Goal: Task Accomplishment & Management: Complete application form

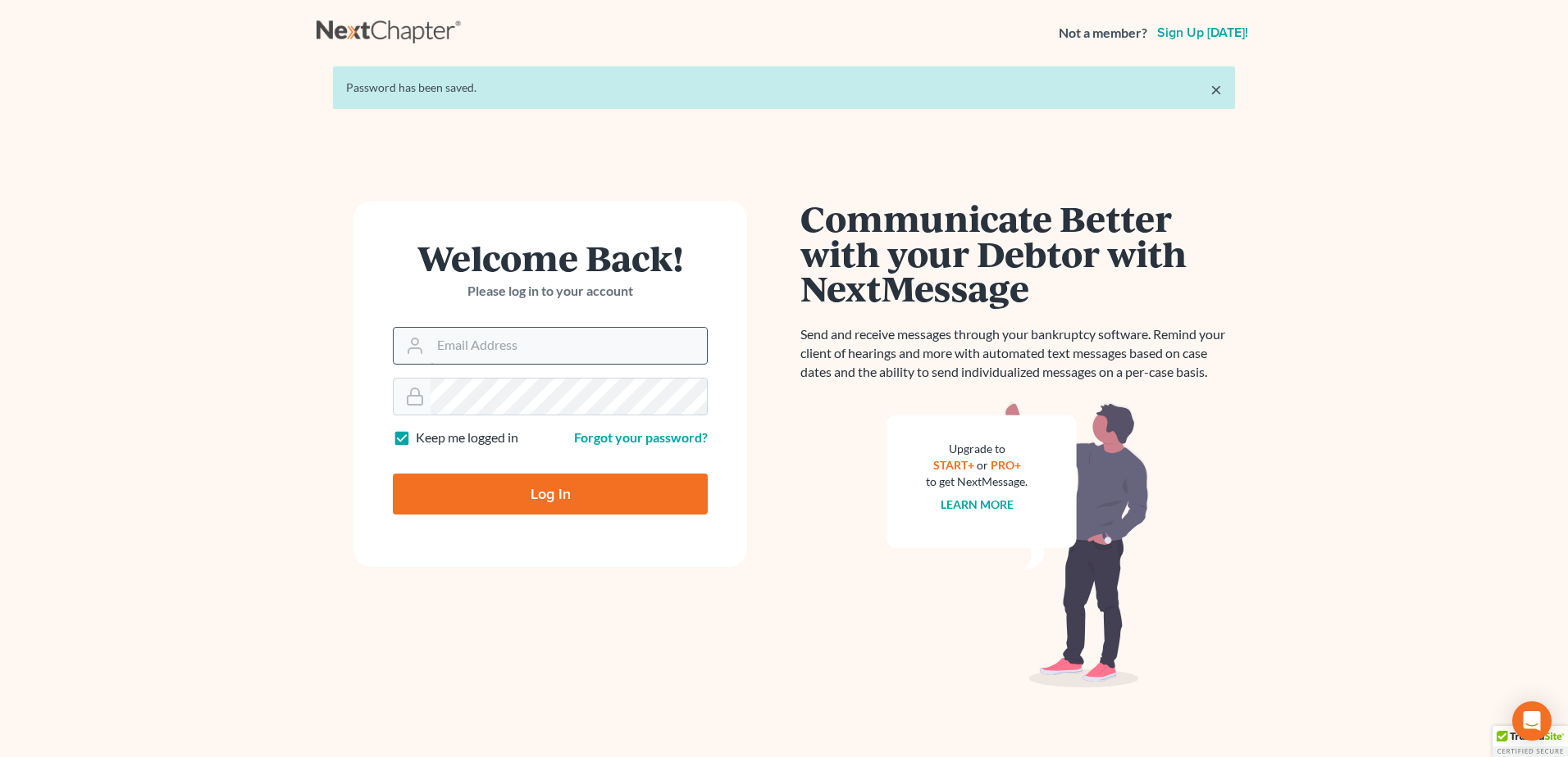
click at [534, 349] on input "Email Address" at bounding box center [569, 345] width 276 height 36
type input "[EMAIL_ADDRESS][DOMAIN_NAME]"
type input "Thinking..."
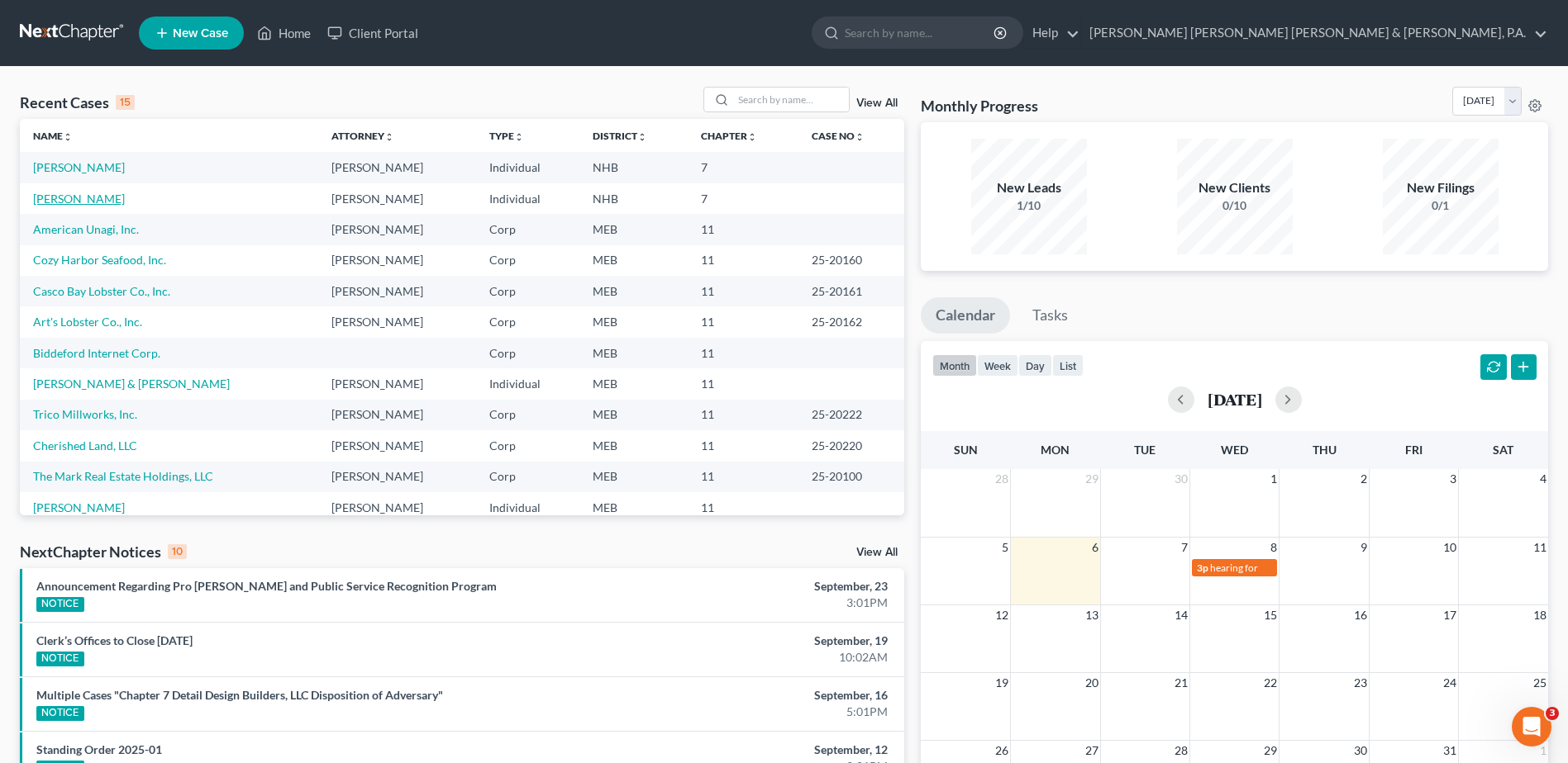
click at [67, 200] on link "Denneen, Joan" at bounding box center [79, 199] width 92 height 14
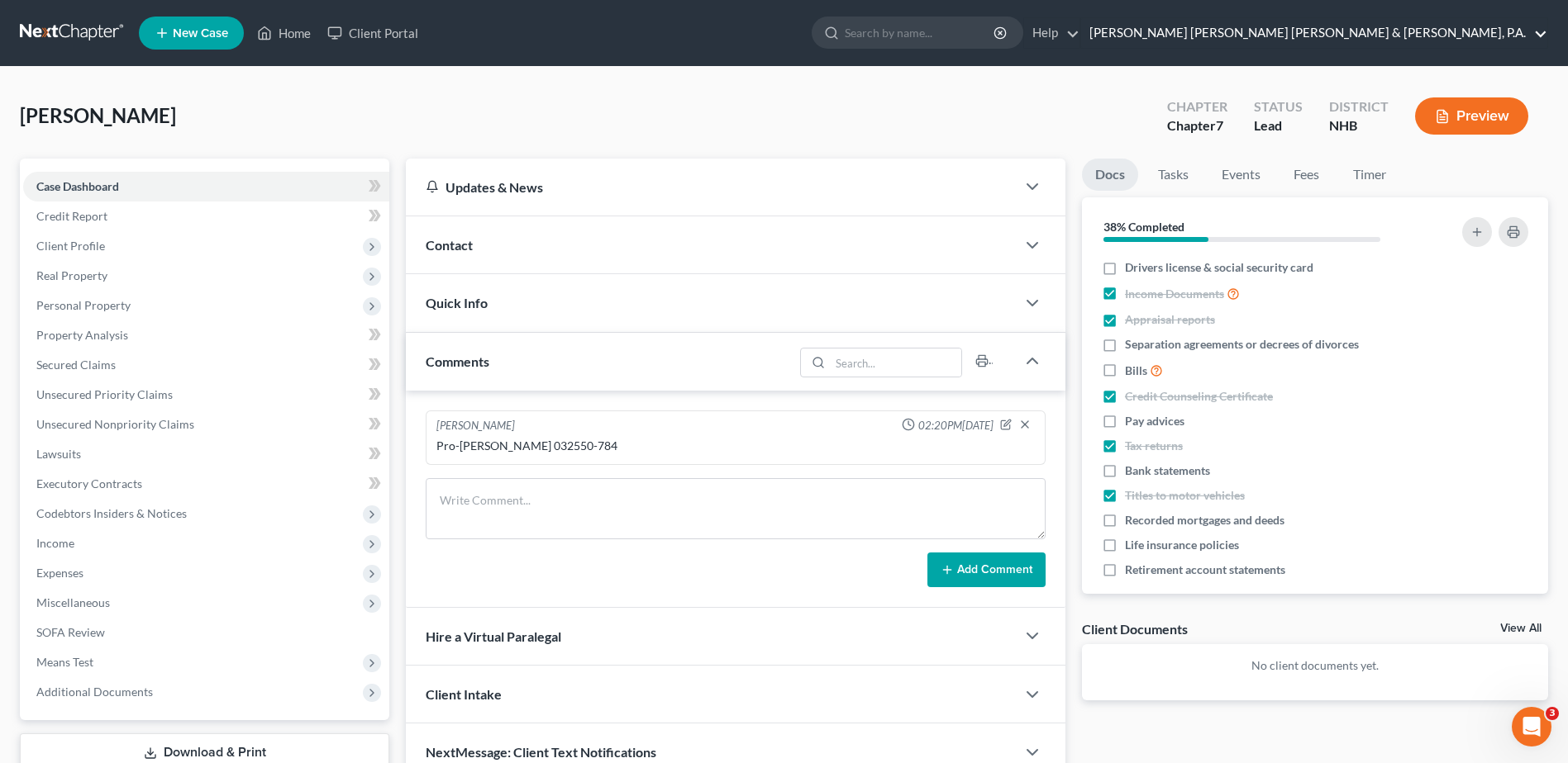
click at [1540, 33] on link "Bernstein Shur Sawyer & Nelson, P.A." at bounding box center [1313, 33] width 466 height 29
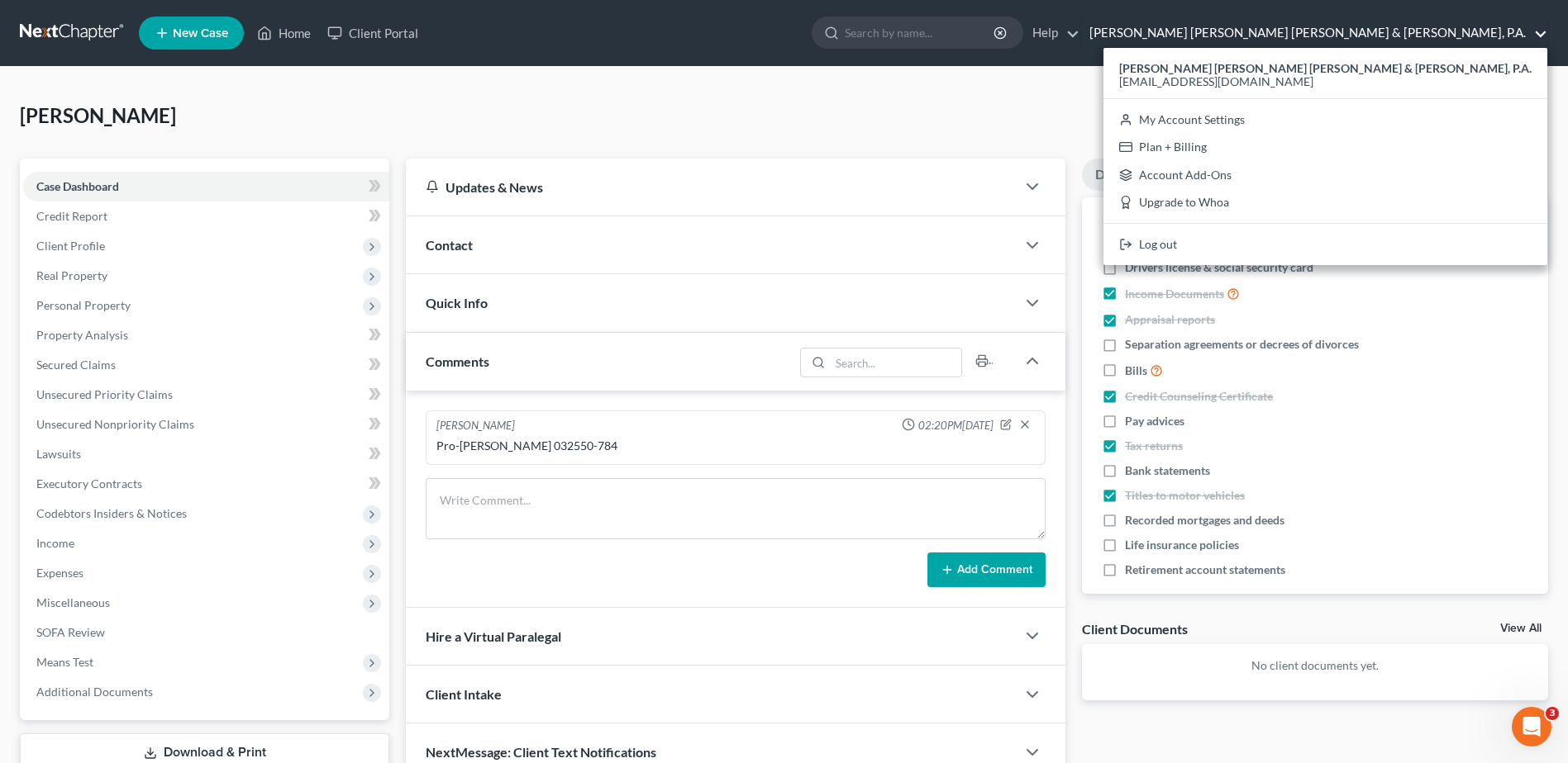
click at [991, 104] on div "Denneen, Joan Upgraded Chapter Chapter 7 Status Lead District NHB Preview" at bounding box center [784, 122] width 1528 height 72
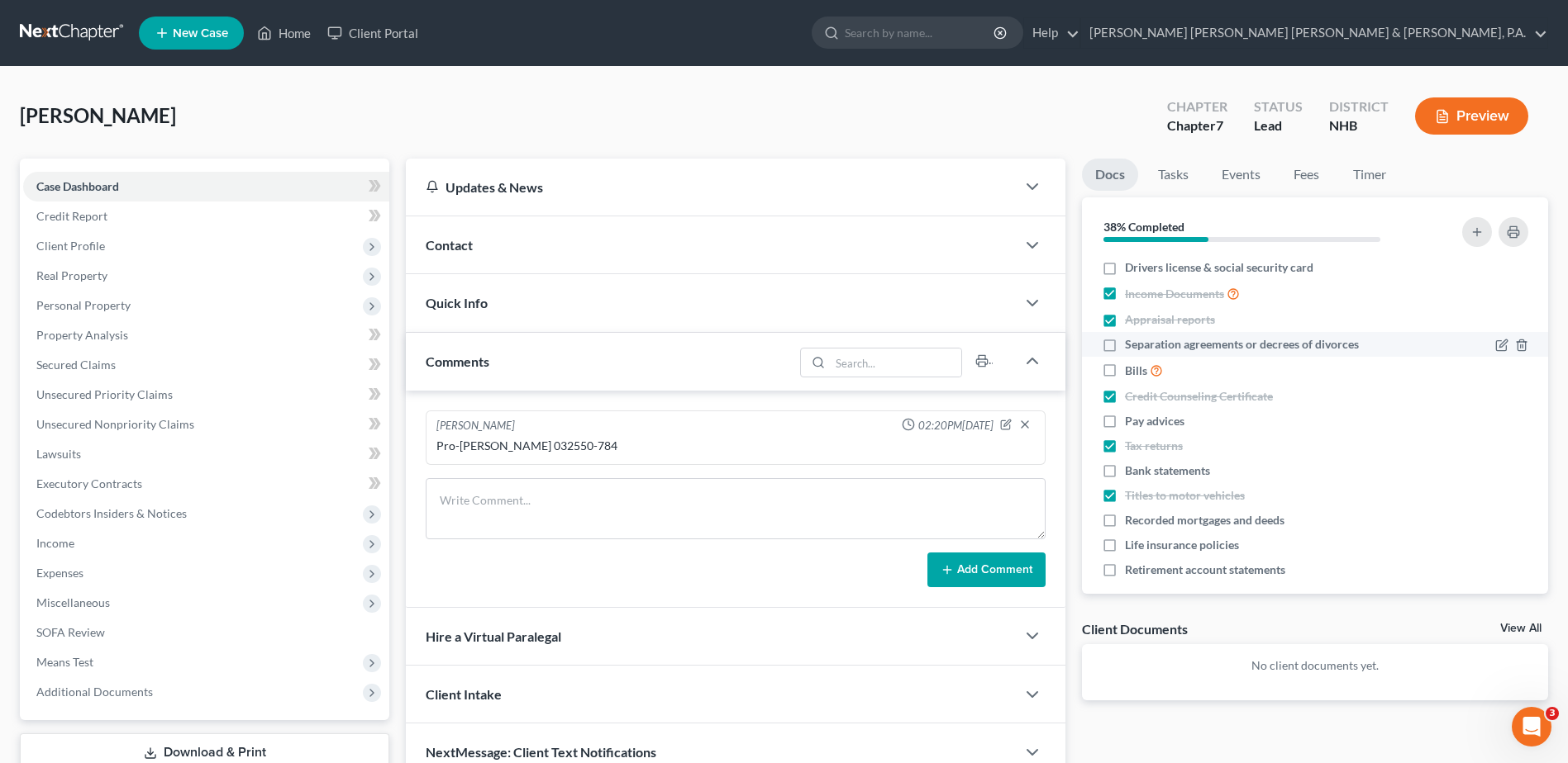
click at [1125, 344] on label "Separation agreements or decrees of divorces" at bounding box center [1241, 344] width 234 height 16
click at [1131, 344] on input "Separation agreements or decrees of divorces" at bounding box center [1137, 341] width 10 height 10
checkbox input "true"
click at [1125, 516] on label "Recorded mortgages and deeds" at bounding box center [1204, 520] width 160 height 16
click at [1131, 516] on input "Recorded mortgages and deeds" at bounding box center [1137, 518] width 10 height 10
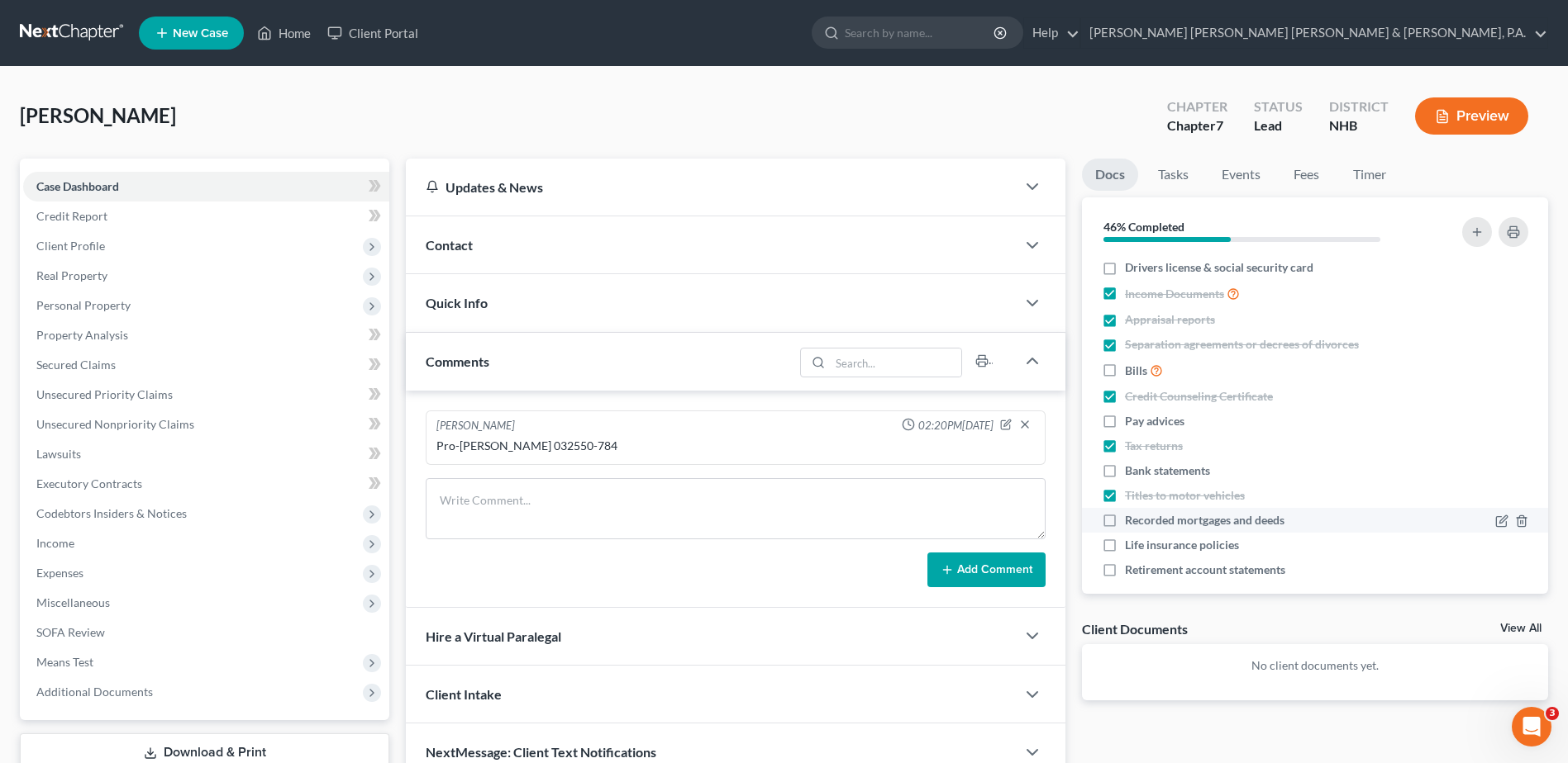
checkbox input "true"
click at [1172, 174] on link "Tasks" at bounding box center [1173, 175] width 57 height 32
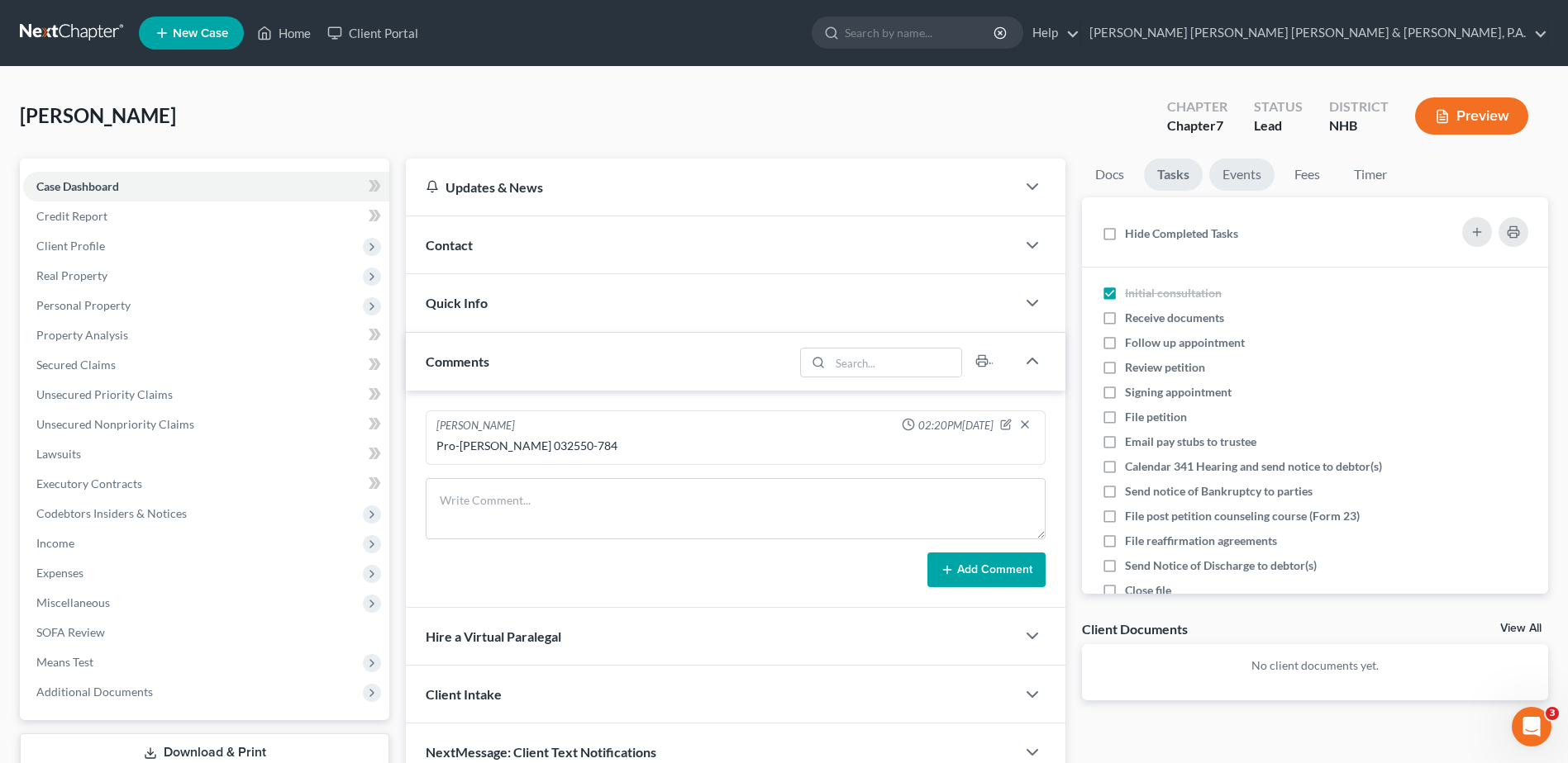
click at [1243, 172] on link "Events" at bounding box center [1242, 175] width 66 height 32
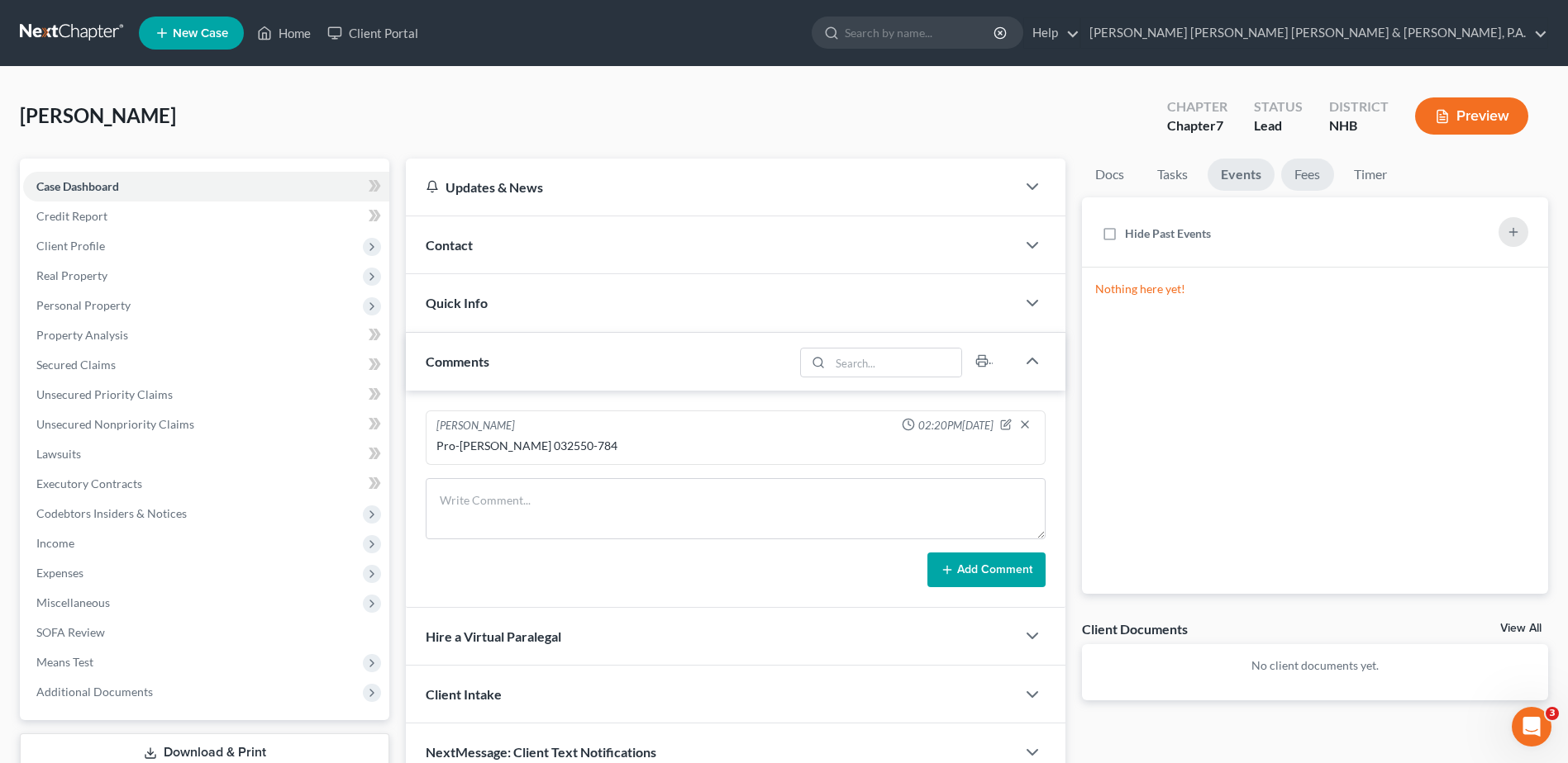
click at [1310, 175] on link "Fees" at bounding box center [1307, 175] width 53 height 32
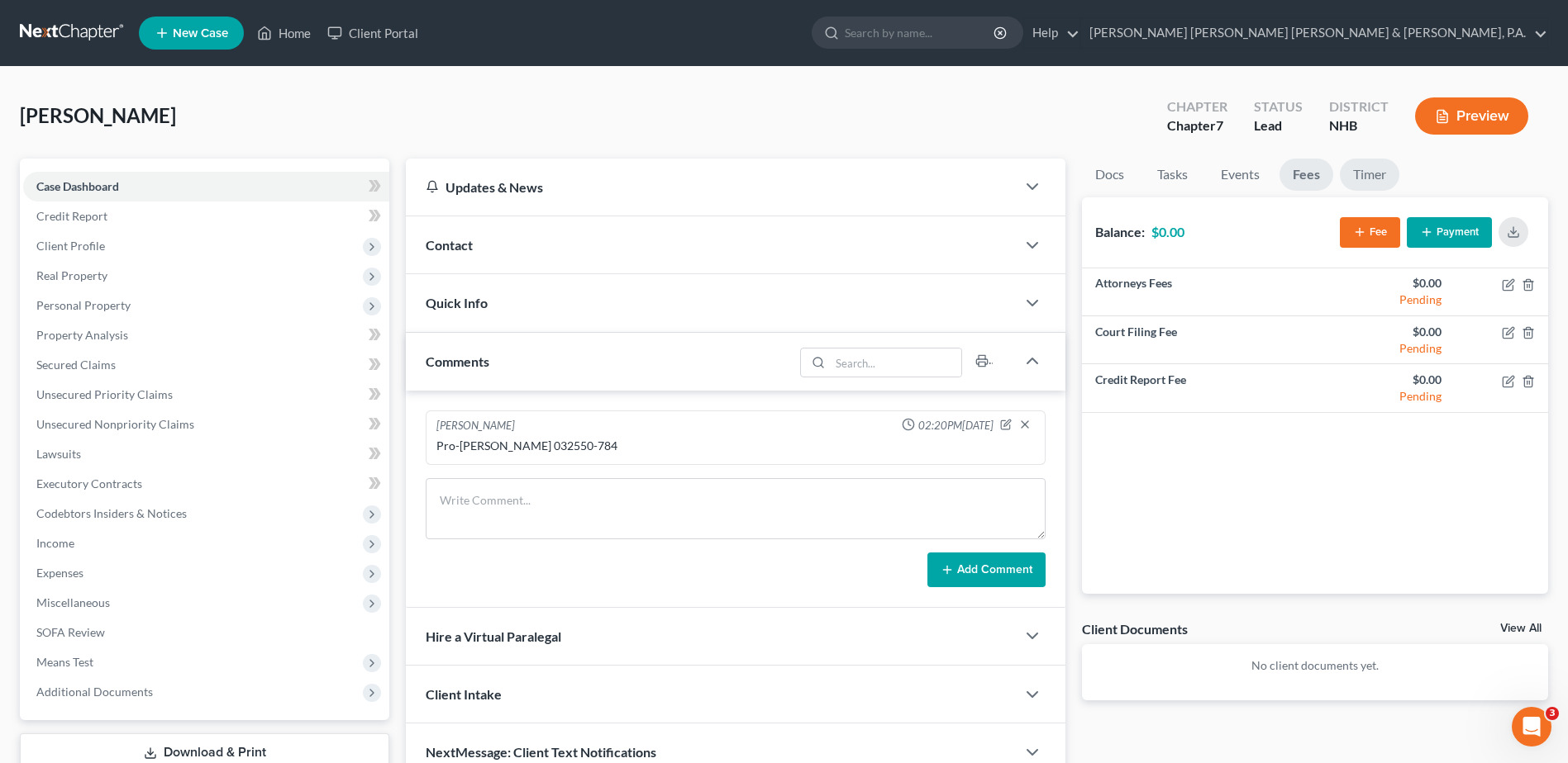
click at [1359, 175] on link "Timer" at bounding box center [1369, 175] width 60 height 32
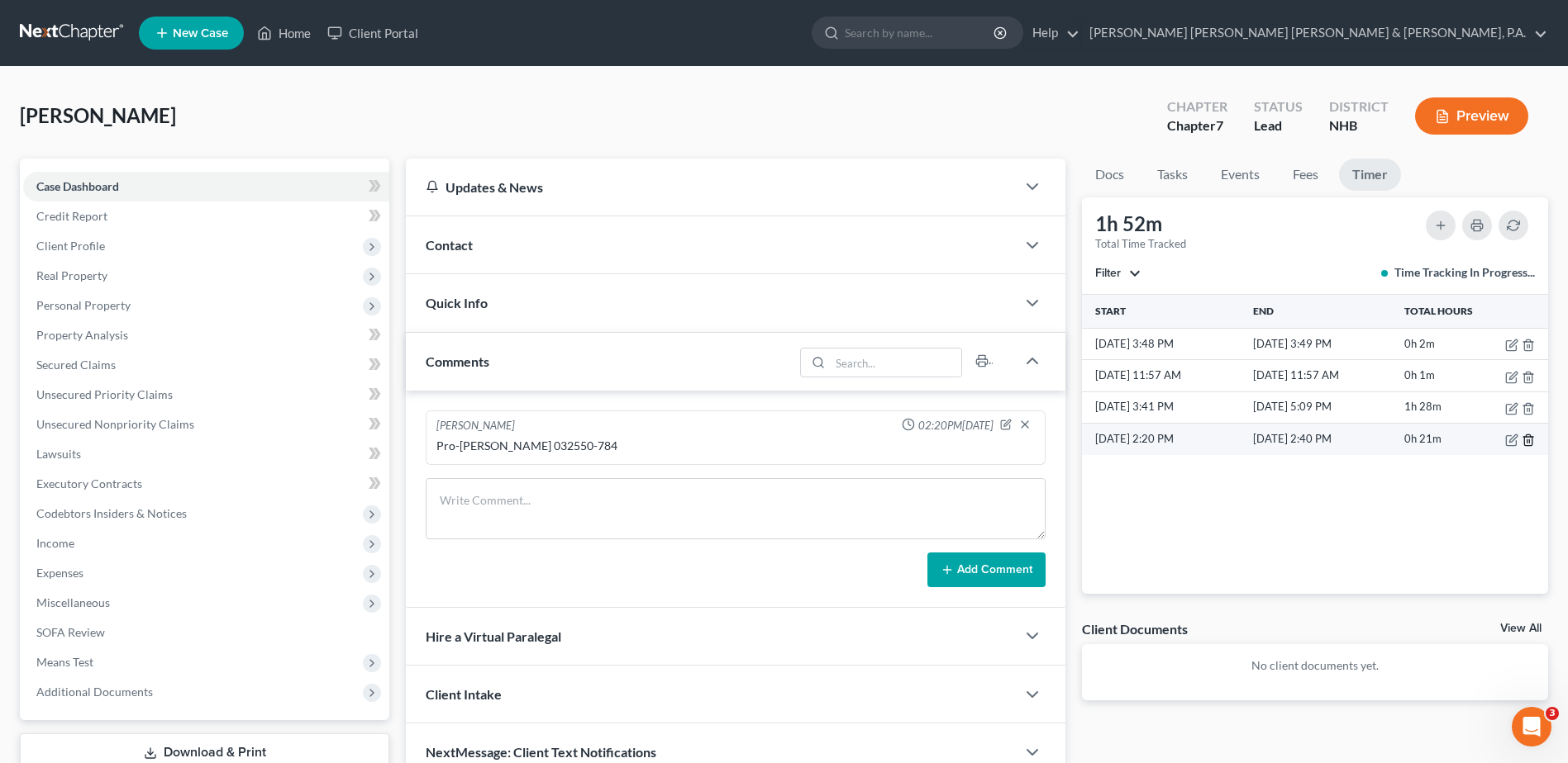
click at [1529, 442] on line "button" at bounding box center [1529, 442] width 0 height 3
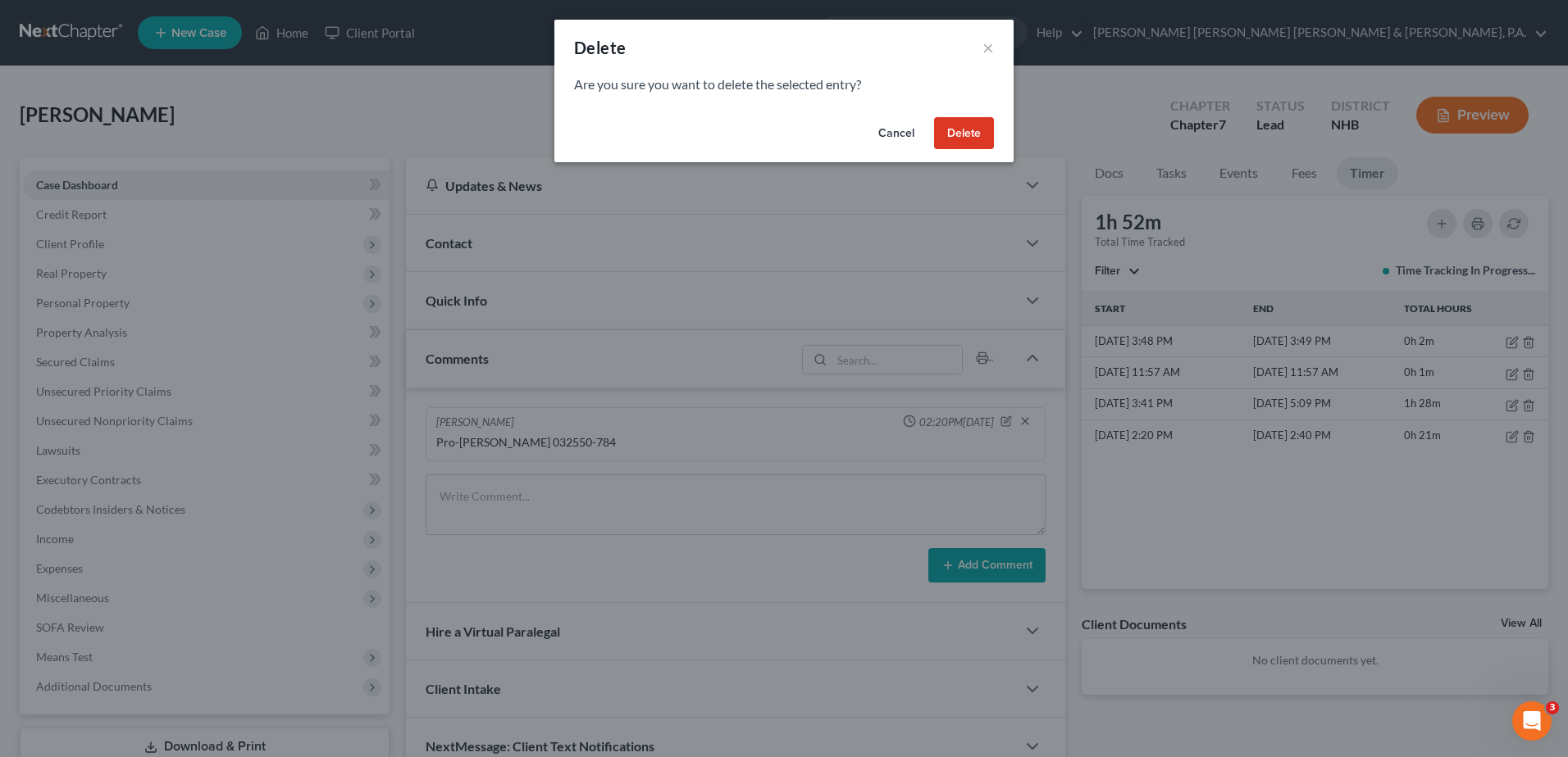
click at [968, 135] on button "Delete" at bounding box center [964, 134] width 60 height 33
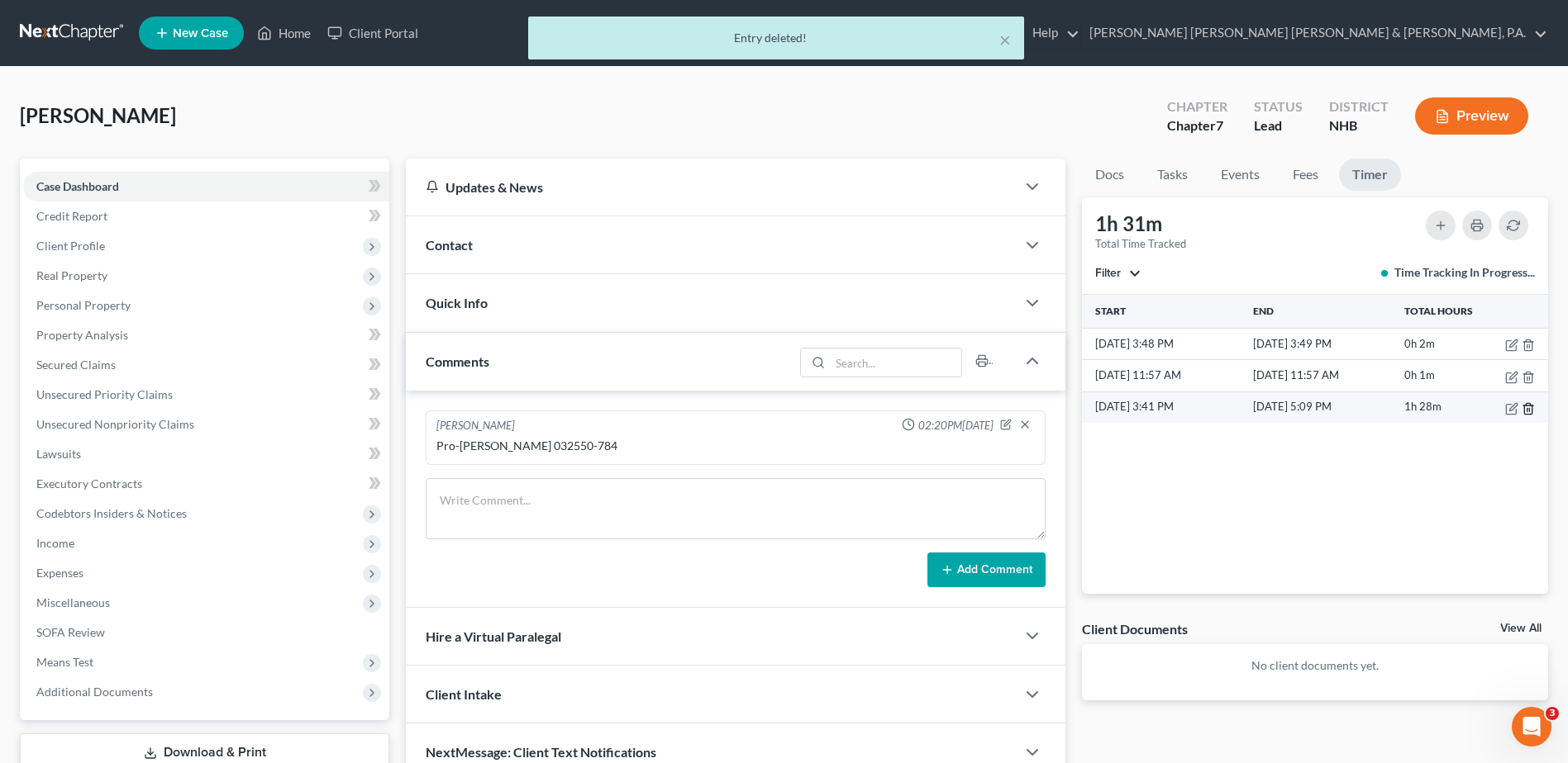
click at [1529, 408] on line "button" at bounding box center [1529, 410] width 0 height 3
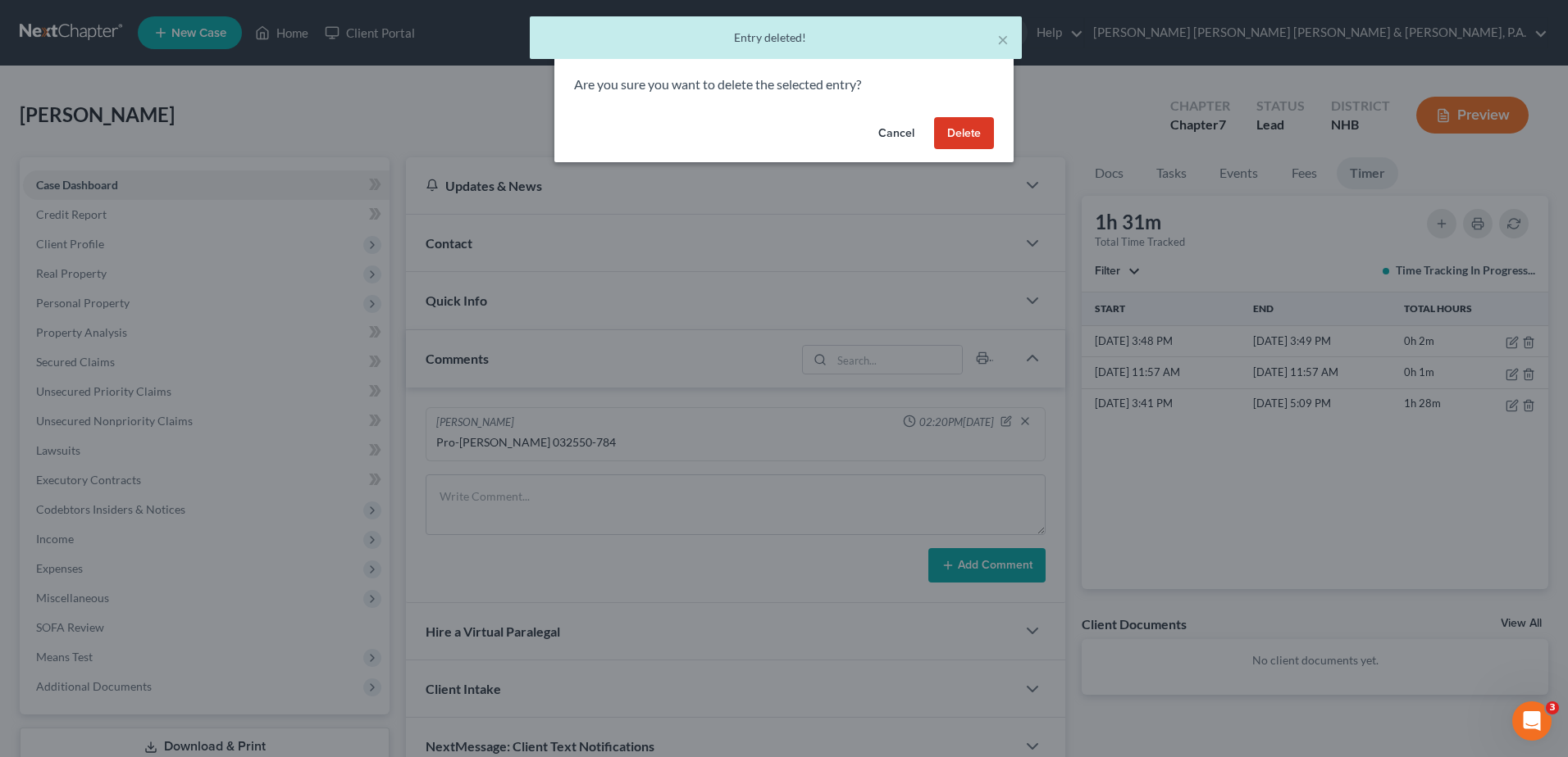
click at [962, 132] on button "Delete" at bounding box center [964, 134] width 60 height 33
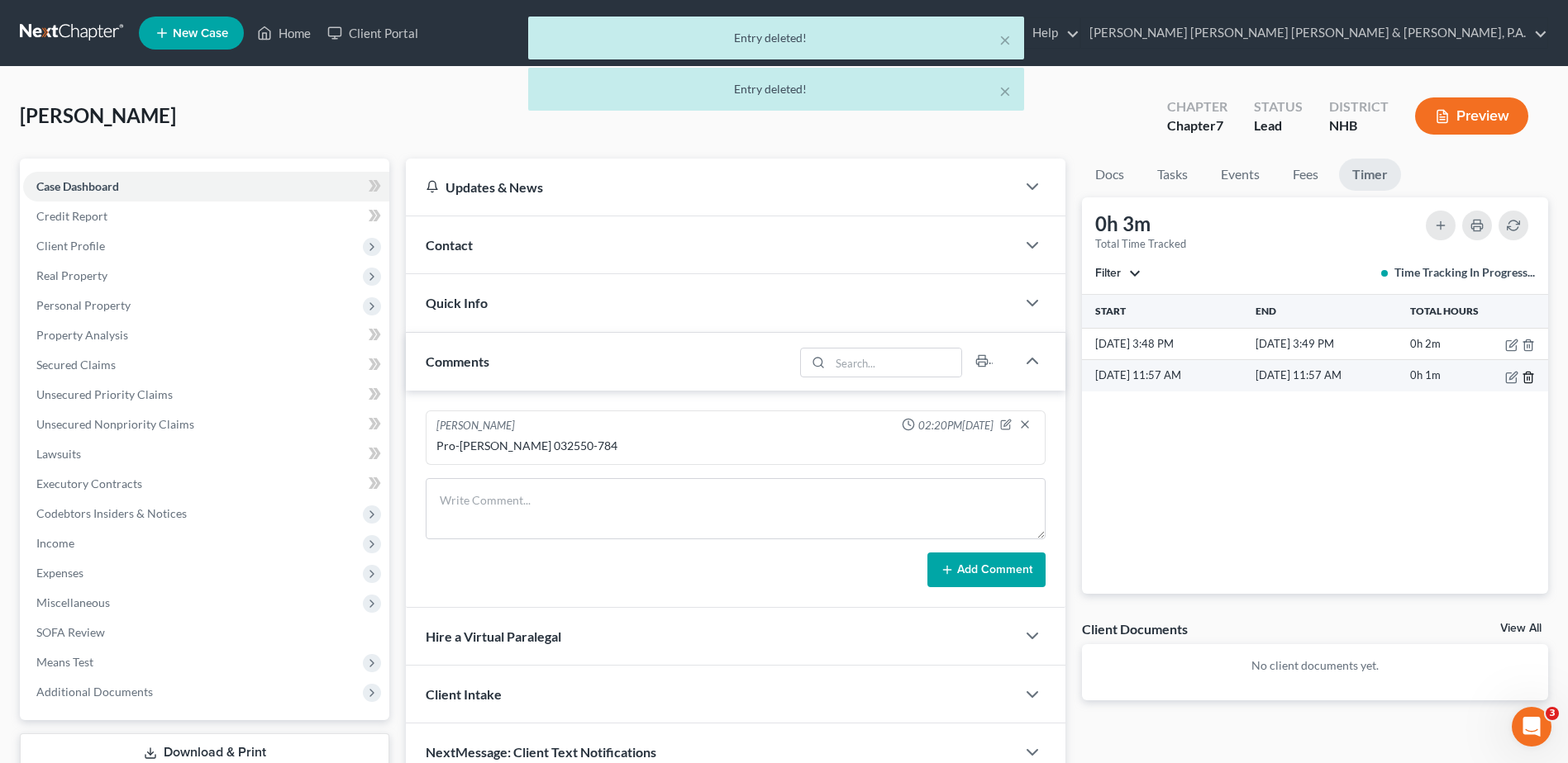
click at [1527, 376] on icon "button" at bounding box center [1527, 377] width 13 height 13
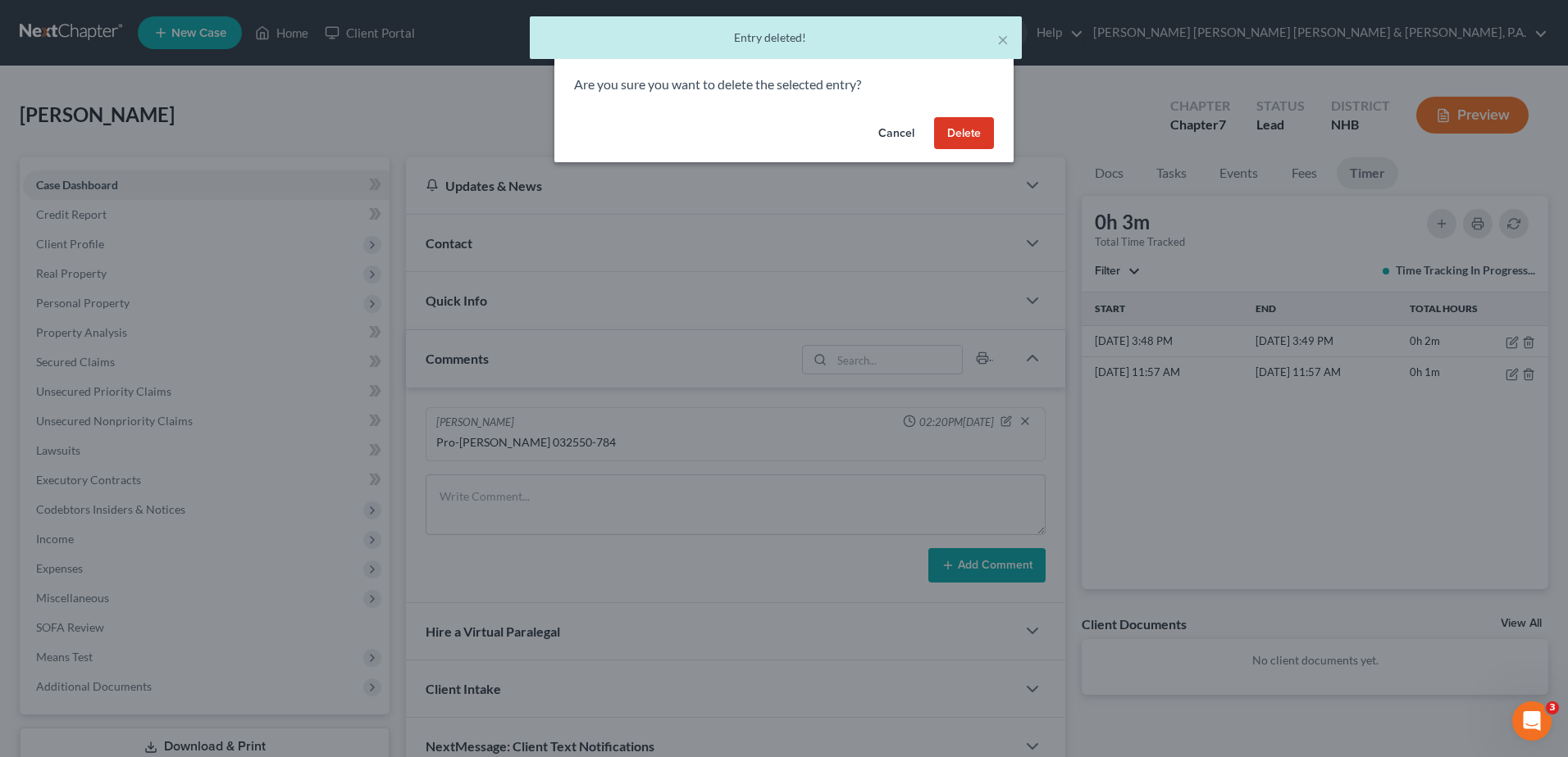
click at [961, 135] on button "Delete" at bounding box center [964, 134] width 60 height 33
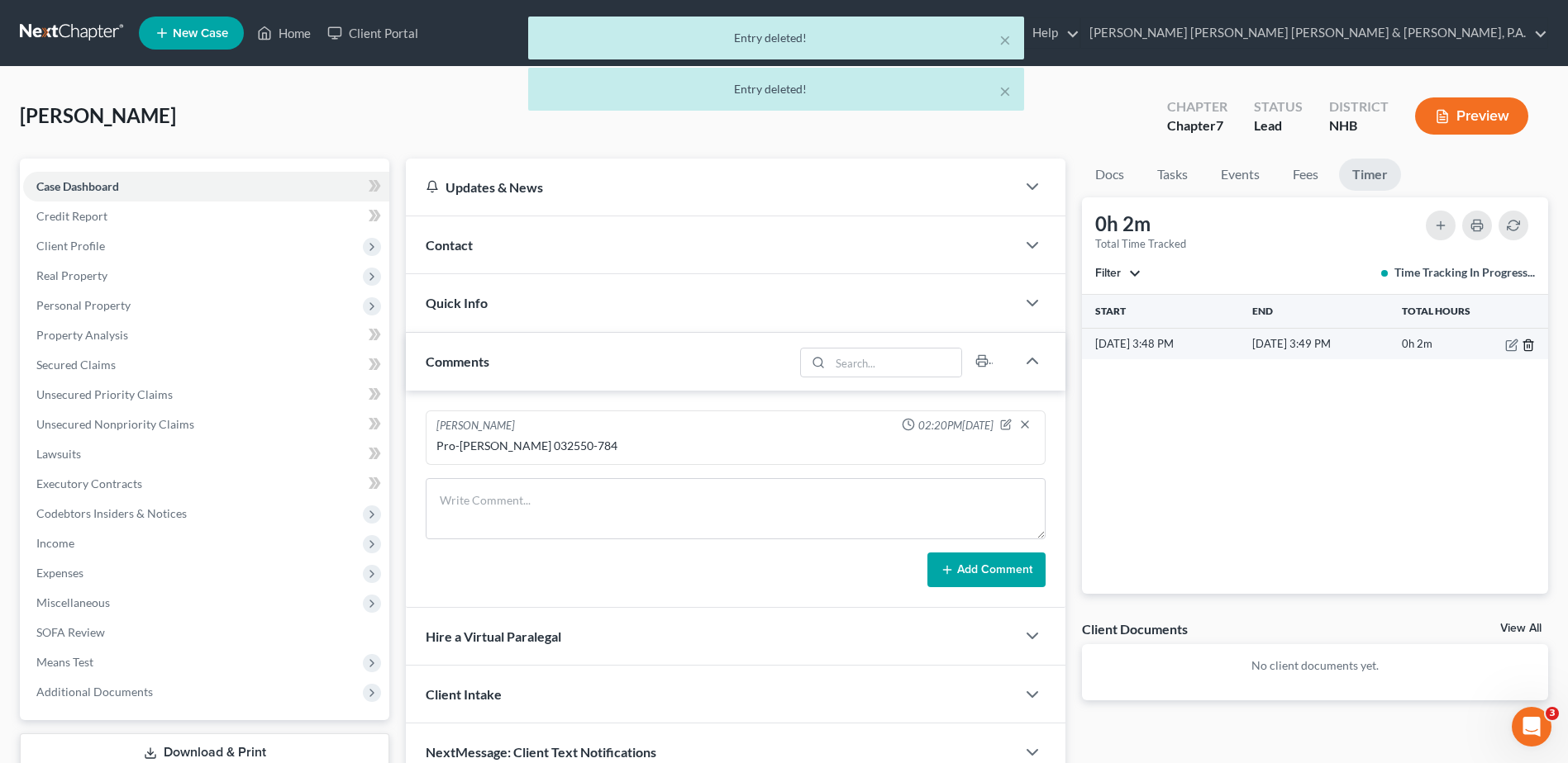
click at [1529, 347] on line "button" at bounding box center [1529, 347] width 0 height 3
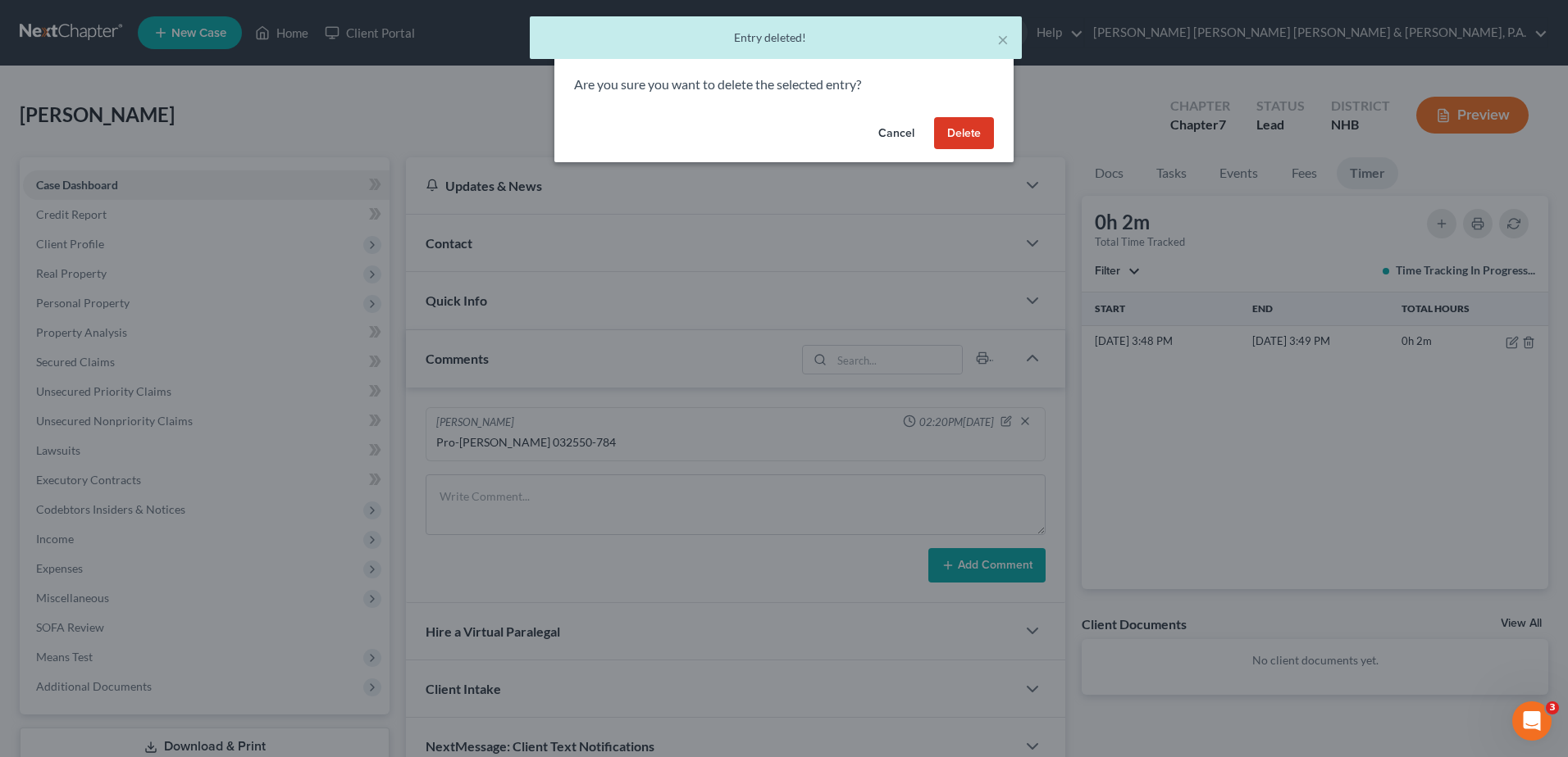
click at [976, 131] on button "Delete" at bounding box center [964, 134] width 60 height 33
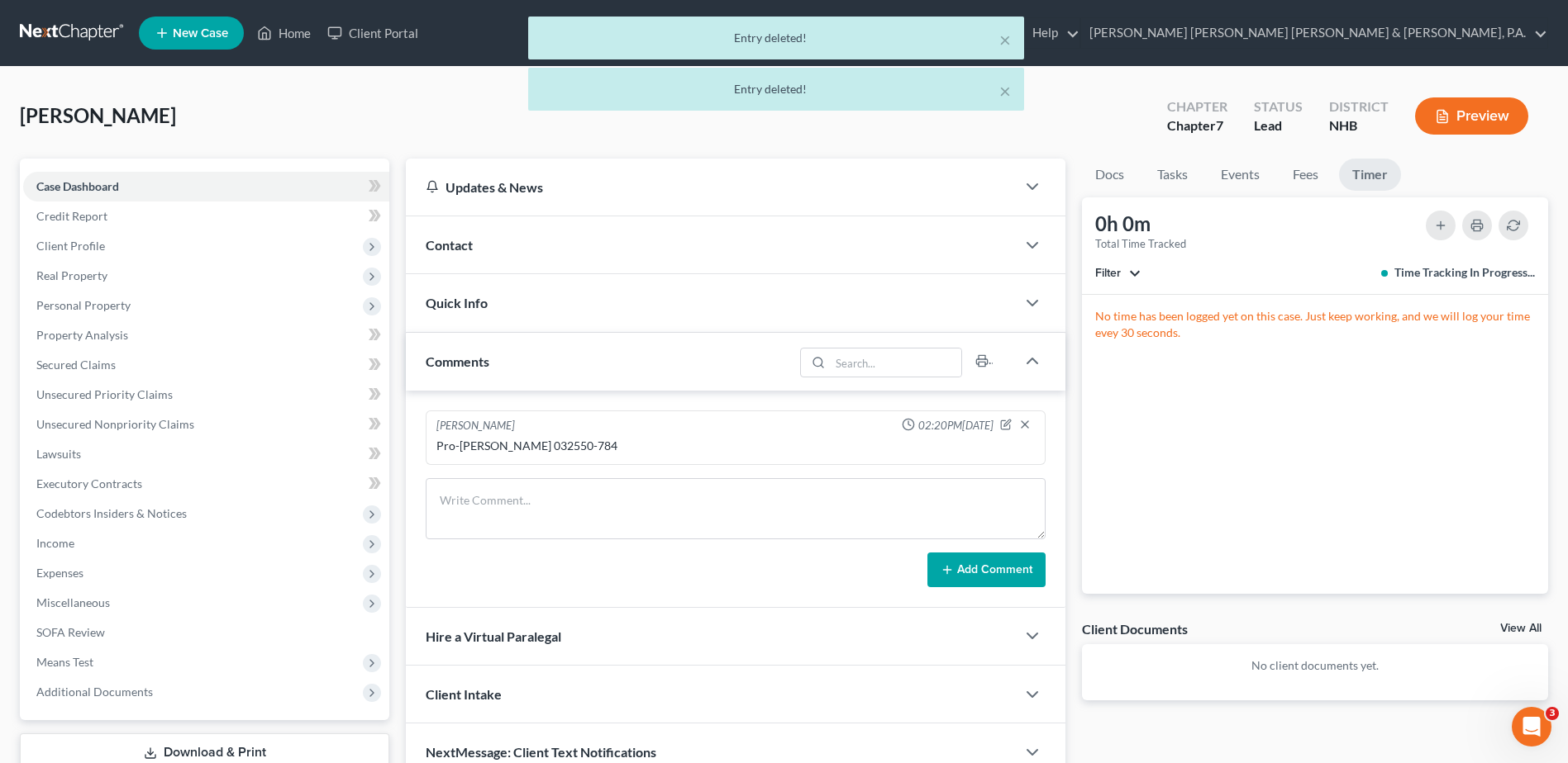
click at [1268, 399] on div "No time has been logged yet on this case. Just keep working, and we will log yo…" at bounding box center [1314, 444] width 466 height 299
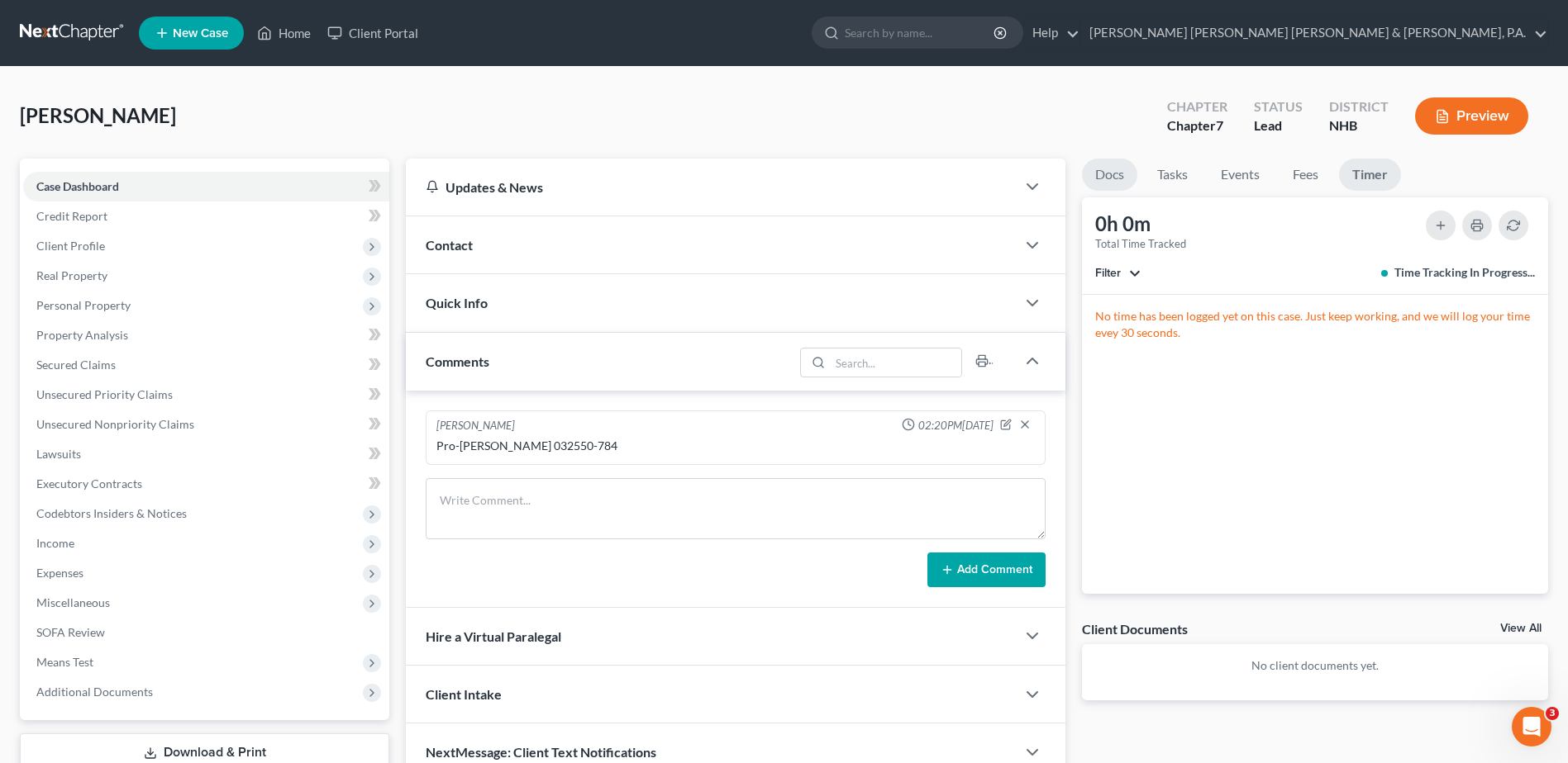
click at [1106, 168] on link "Docs" at bounding box center [1109, 175] width 55 height 32
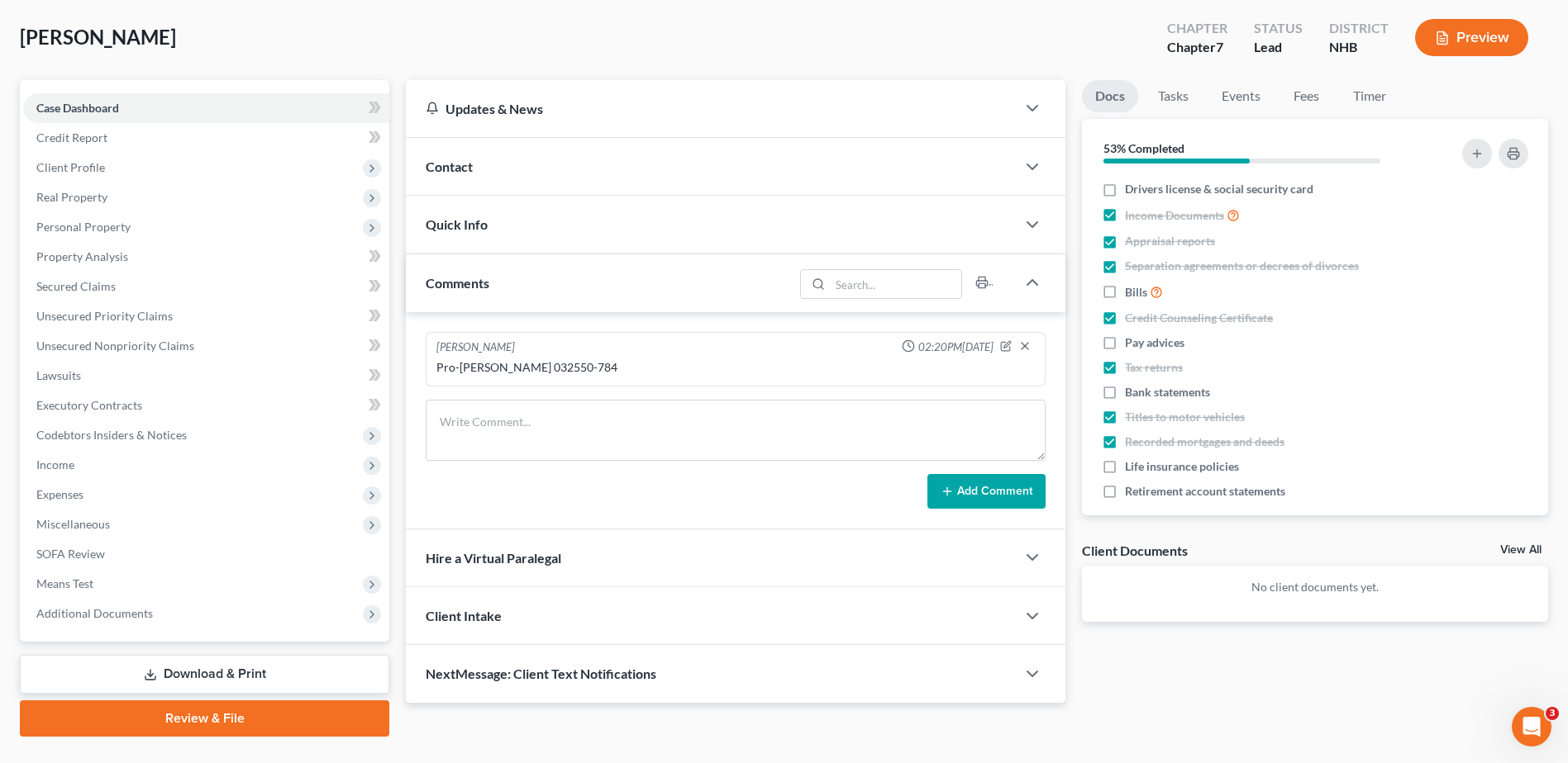
scroll to position [83, 0]
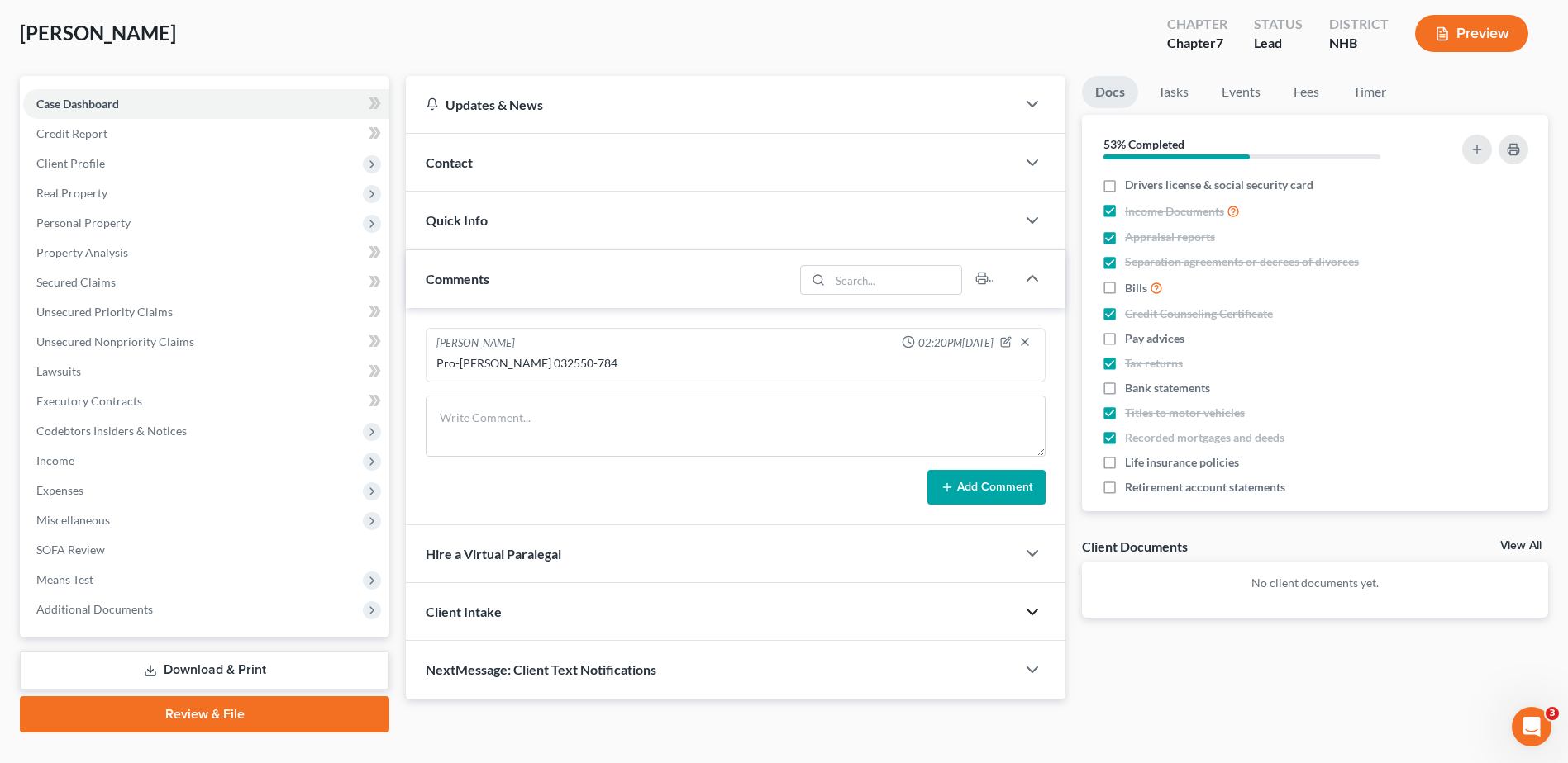
click at [1030, 610] on icon "button" at bounding box center [1032, 612] width 20 height 20
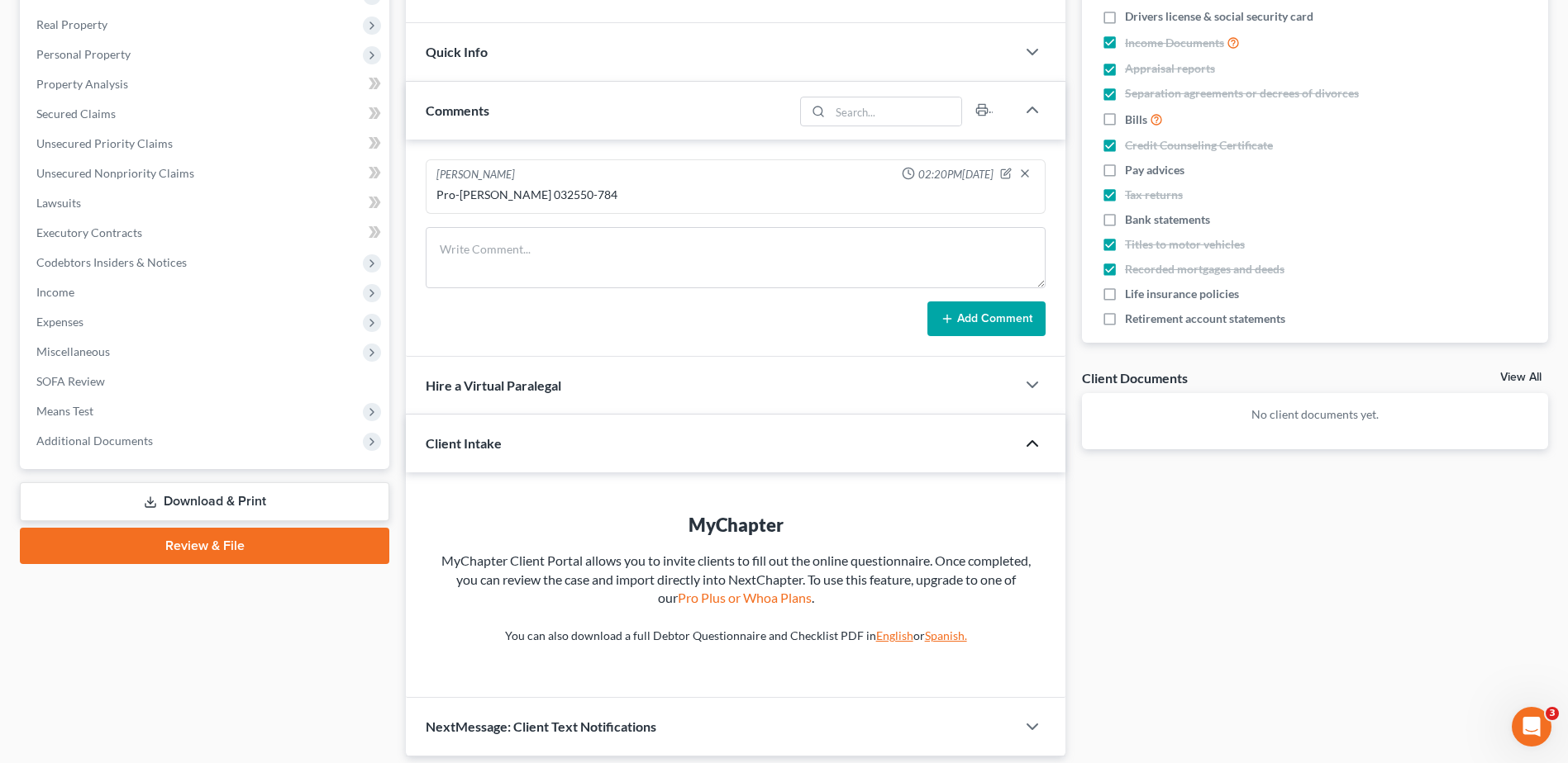
scroll to position [308, 0]
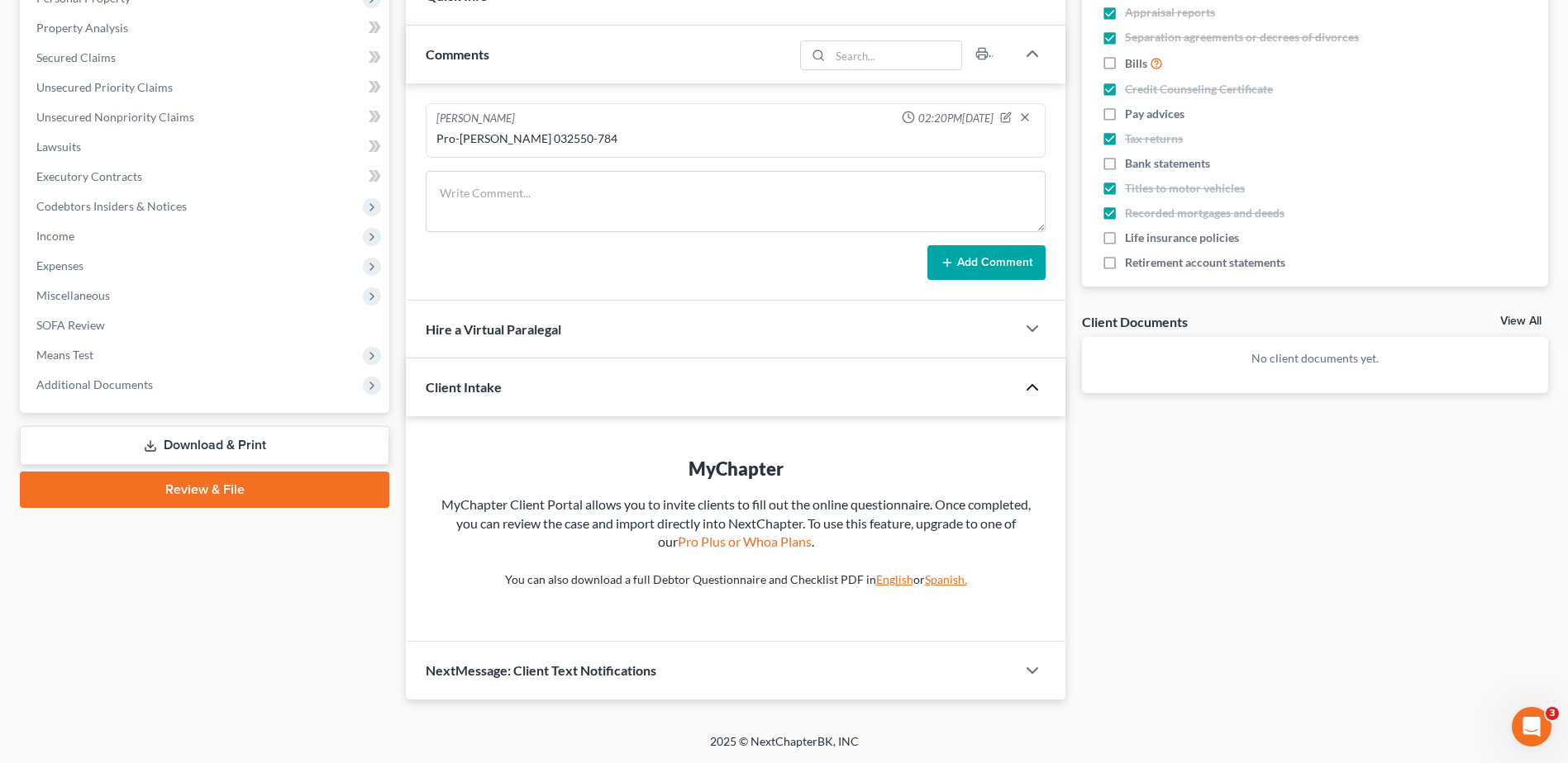
click at [889, 575] on link "English" at bounding box center [894, 580] width 37 height 14
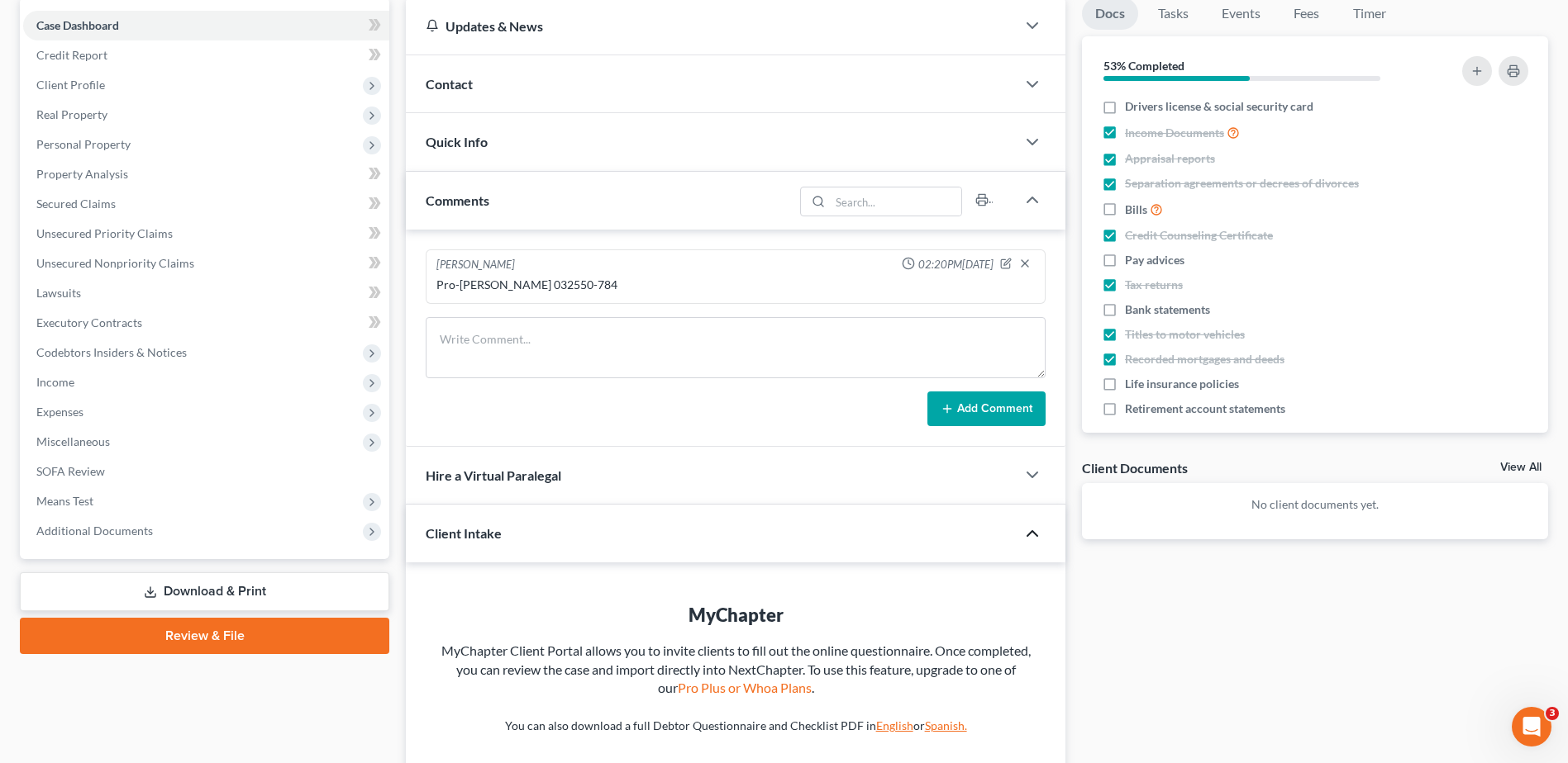
scroll to position [0, 0]
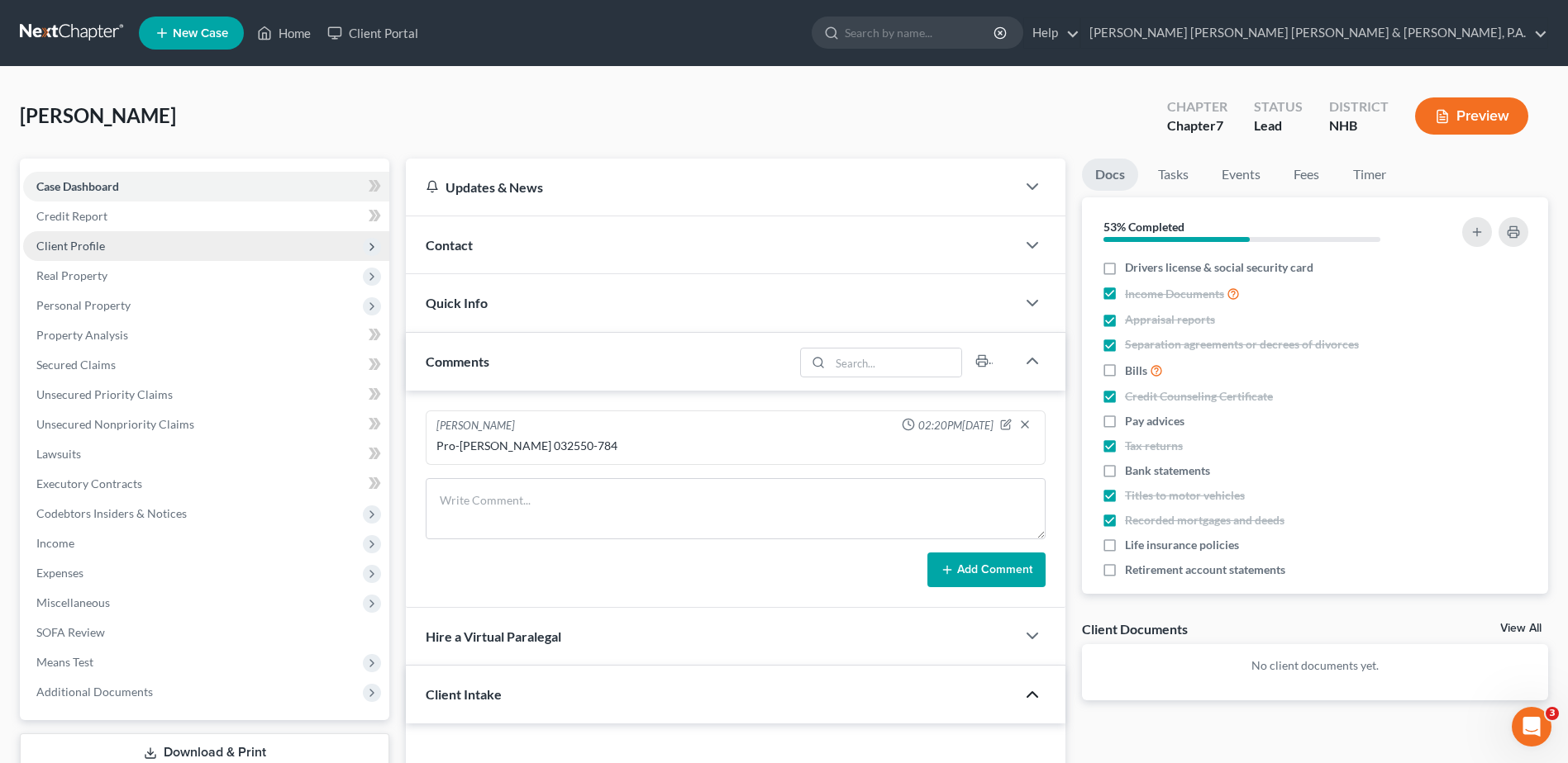
click at [110, 243] on span "Client Profile" at bounding box center [207, 246] width 367 height 29
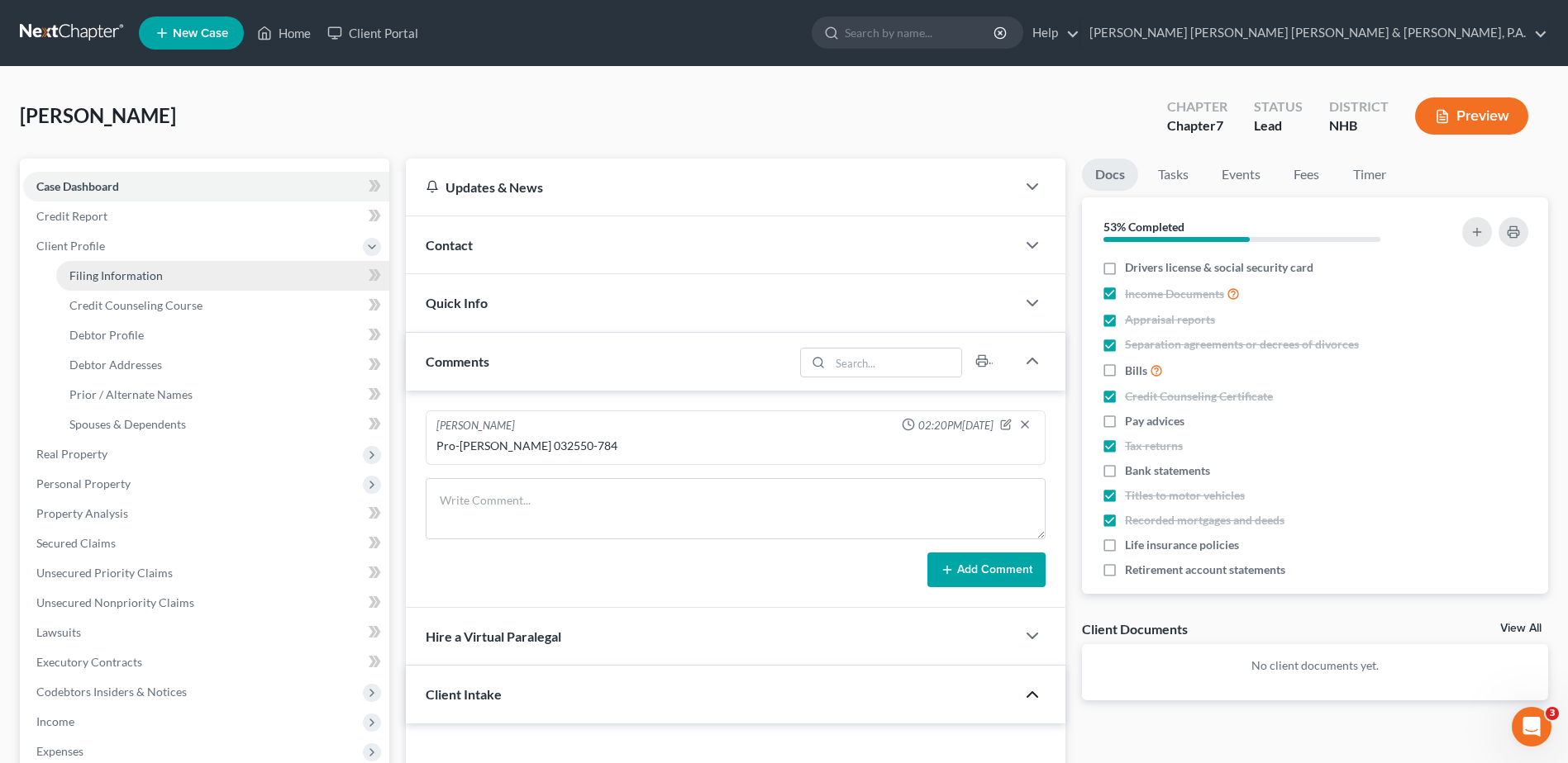
click at [150, 270] on span "Filing Information" at bounding box center [116, 276] width 93 height 14
select select "1"
select select "0"
select select "32"
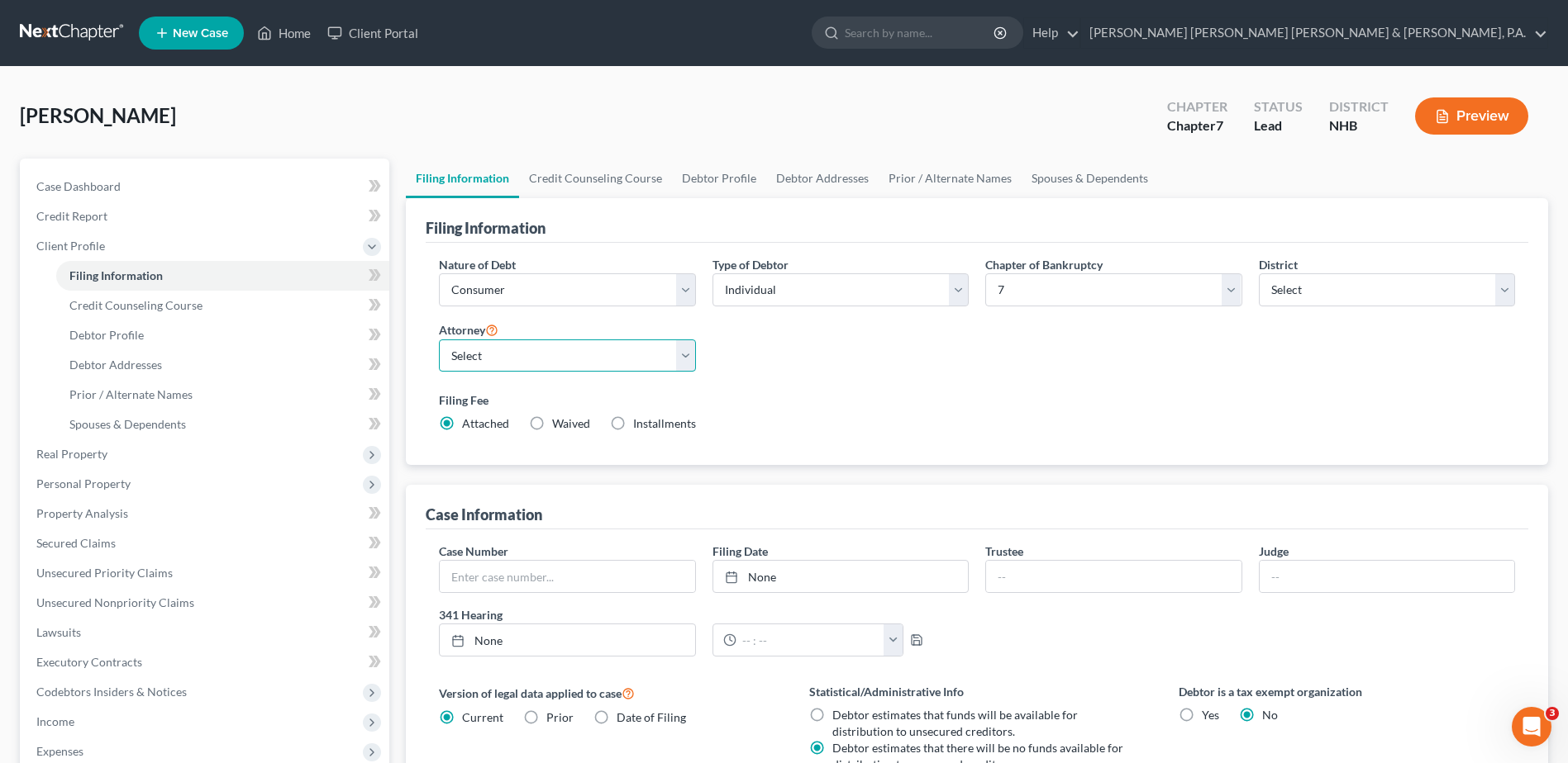
click at [686, 350] on select "Select Adam Prescott - MAB Adam Prescott - MEB Sam Anderson - MEB" at bounding box center [567, 356] width 256 height 33
select select
click at [439, 340] on select "Select Adam Prescott - MAB Adam Prescott - MEB Sam Anderson - MEB" at bounding box center [567, 356] width 256 height 33
click at [924, 397] on label "Filing Fee" at bounding box center [977, 400] width 1076 height 17
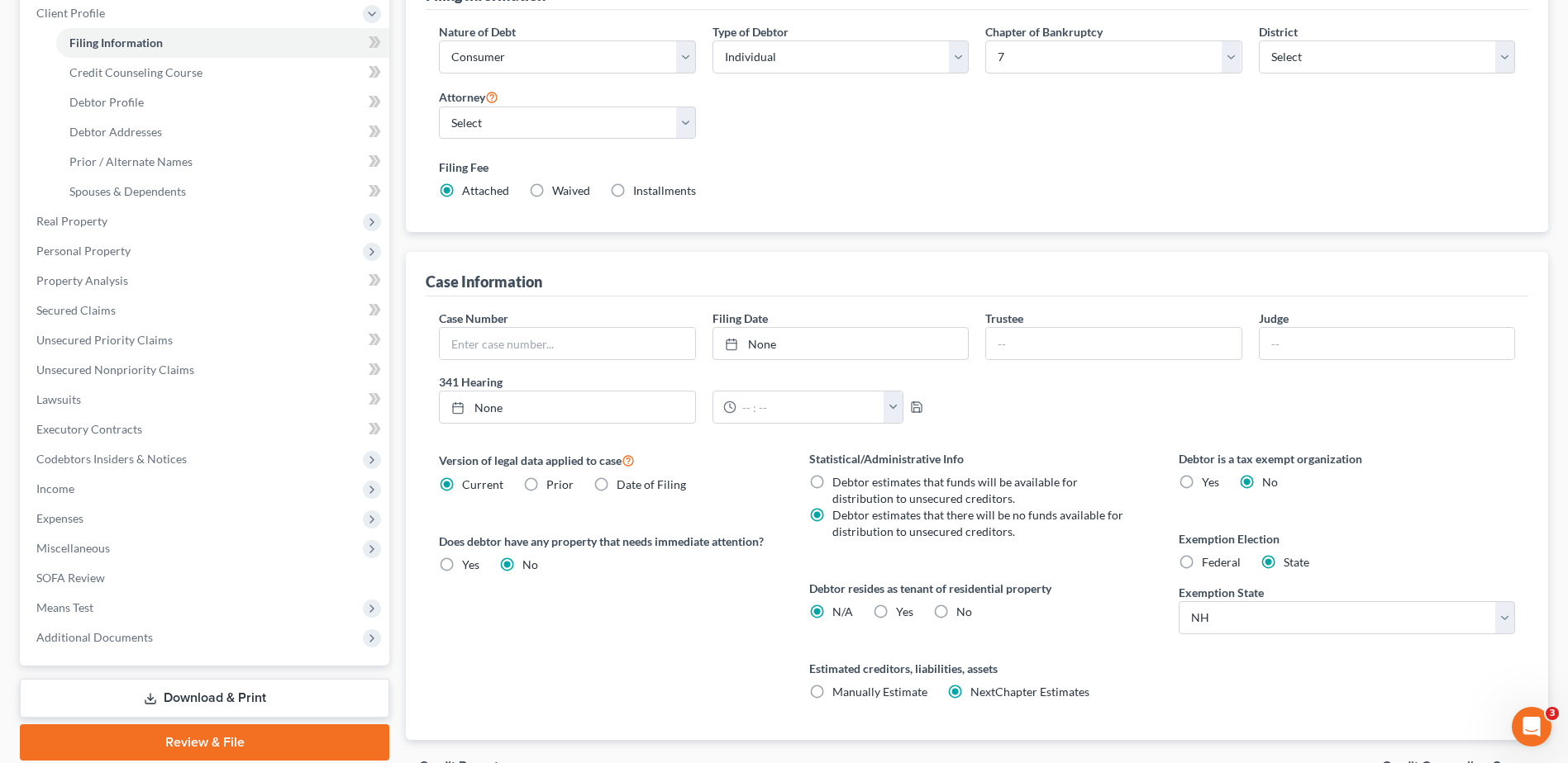
scroll to position [160, 0]
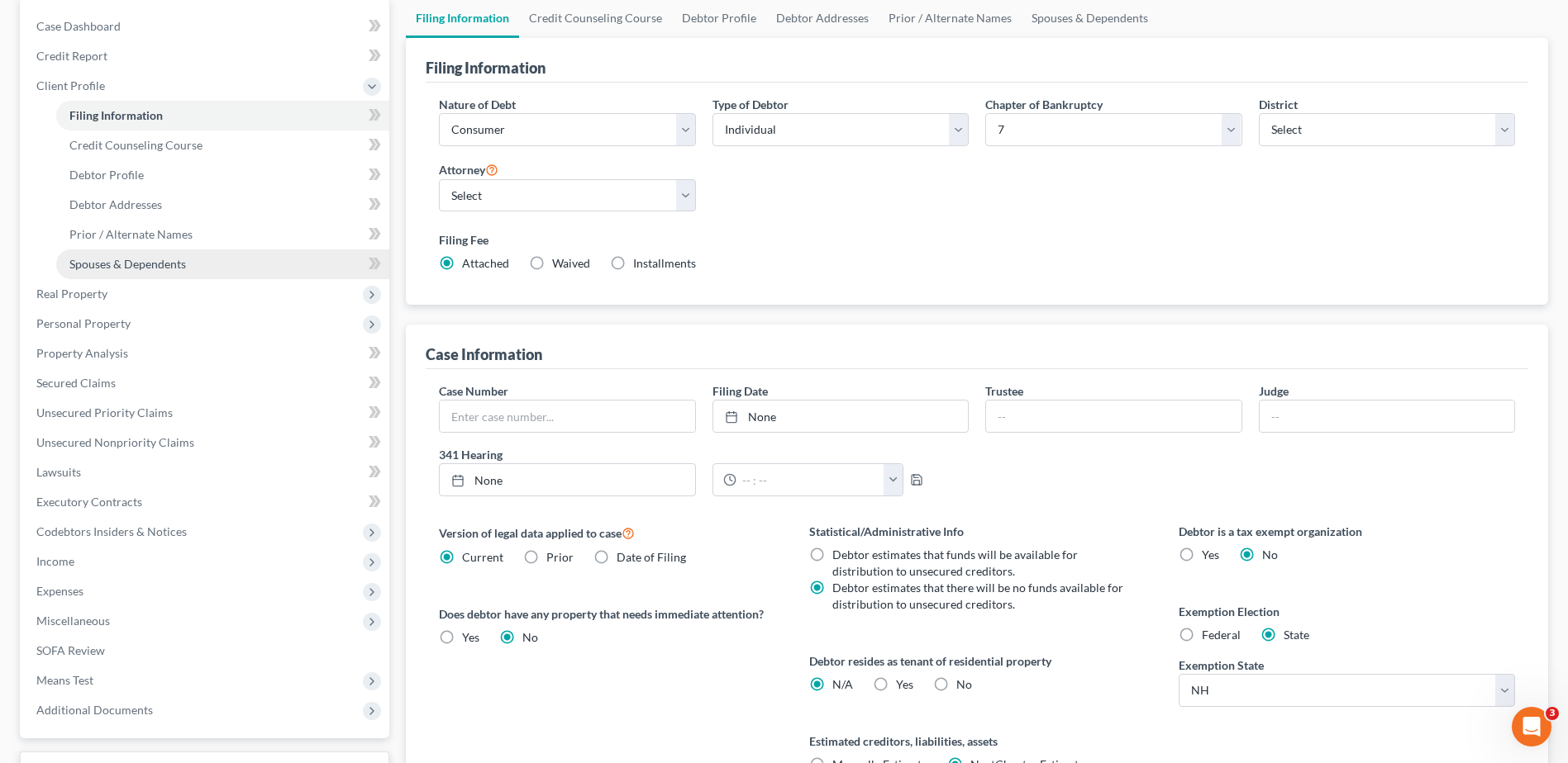
click at [146, 264] on span "Spouses & Dependents" at bounding box center [127, 264] width 117 height 14
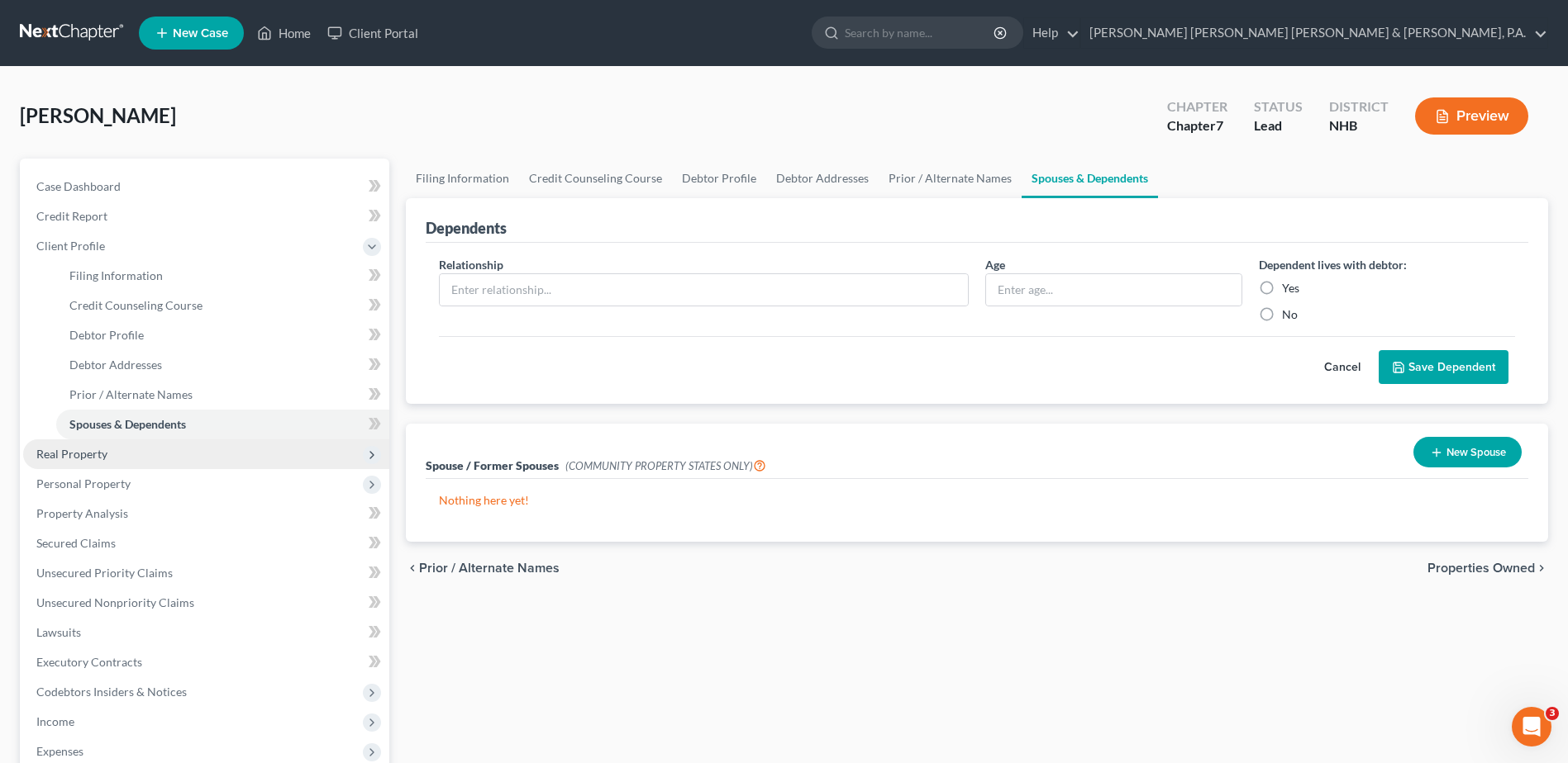
click at [104, 459] on span "Real Property" at bounding box center [72, 454] width 71 height 14
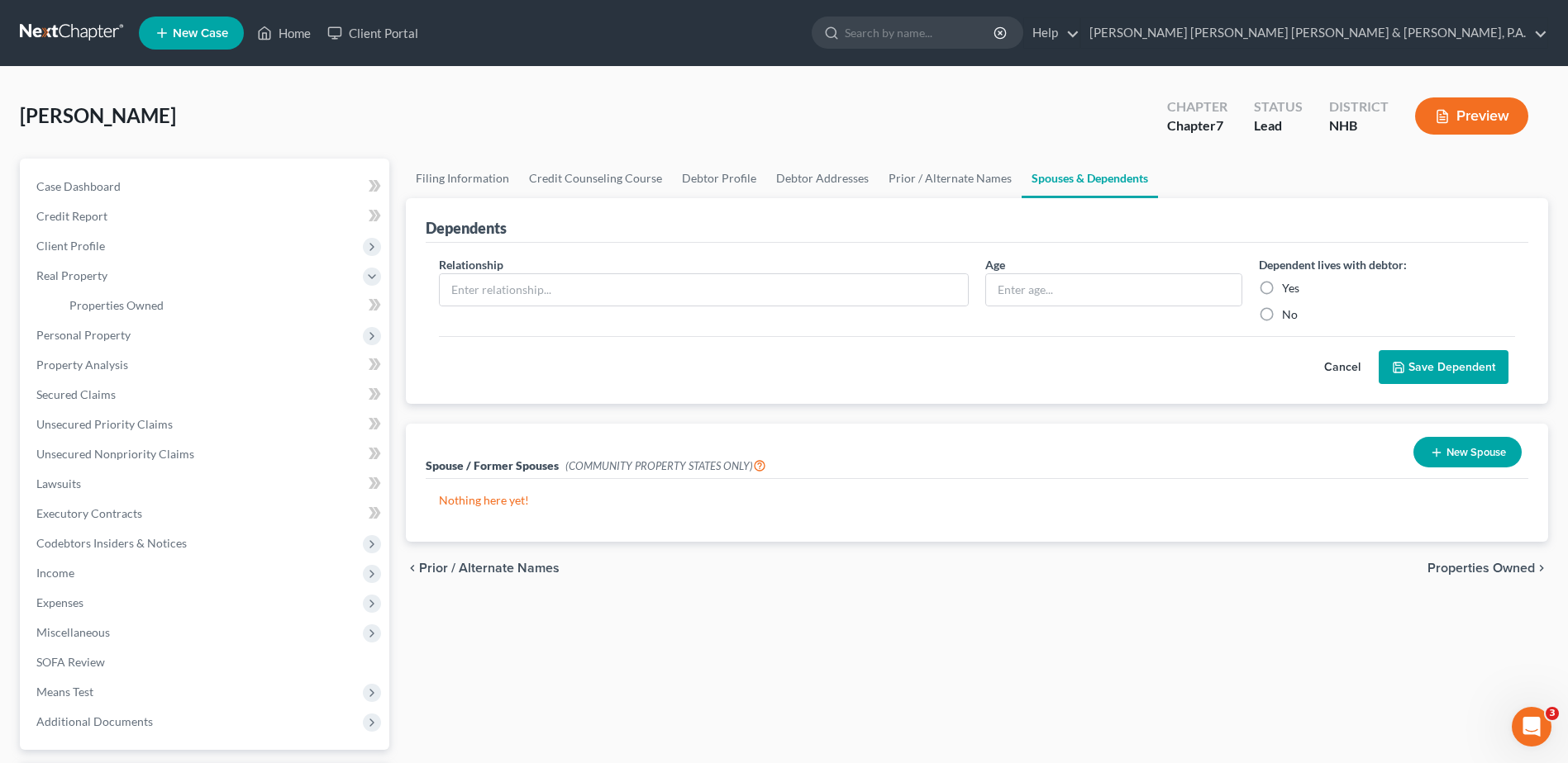
click at [1486, 565] on span "Properties Owned" at bounding box center [1481, 568] width 107 height 13
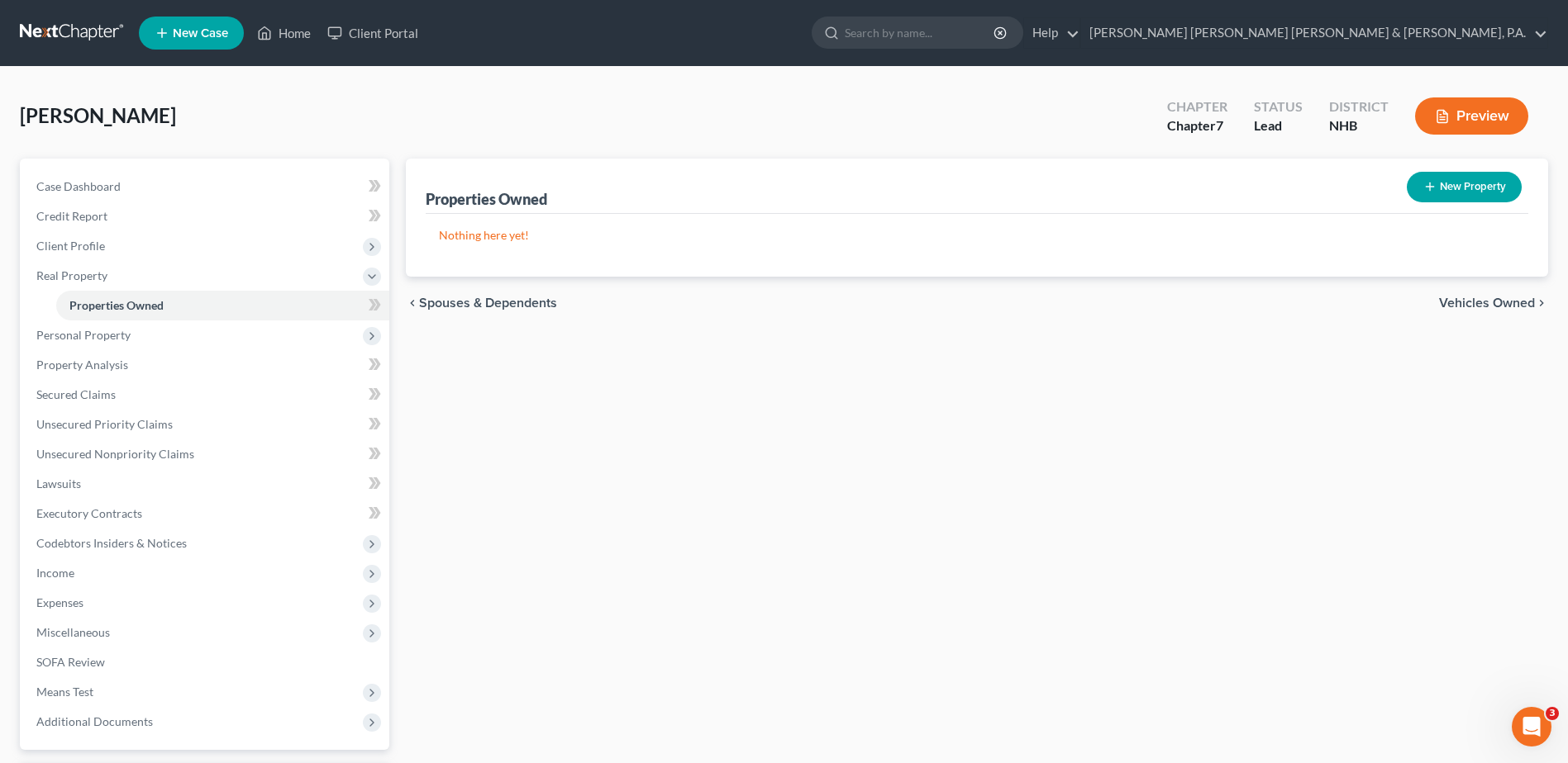
click at [1482, 302] on span "Vehicles Owned" at bounding box center [1486, 302] width 96 height 13
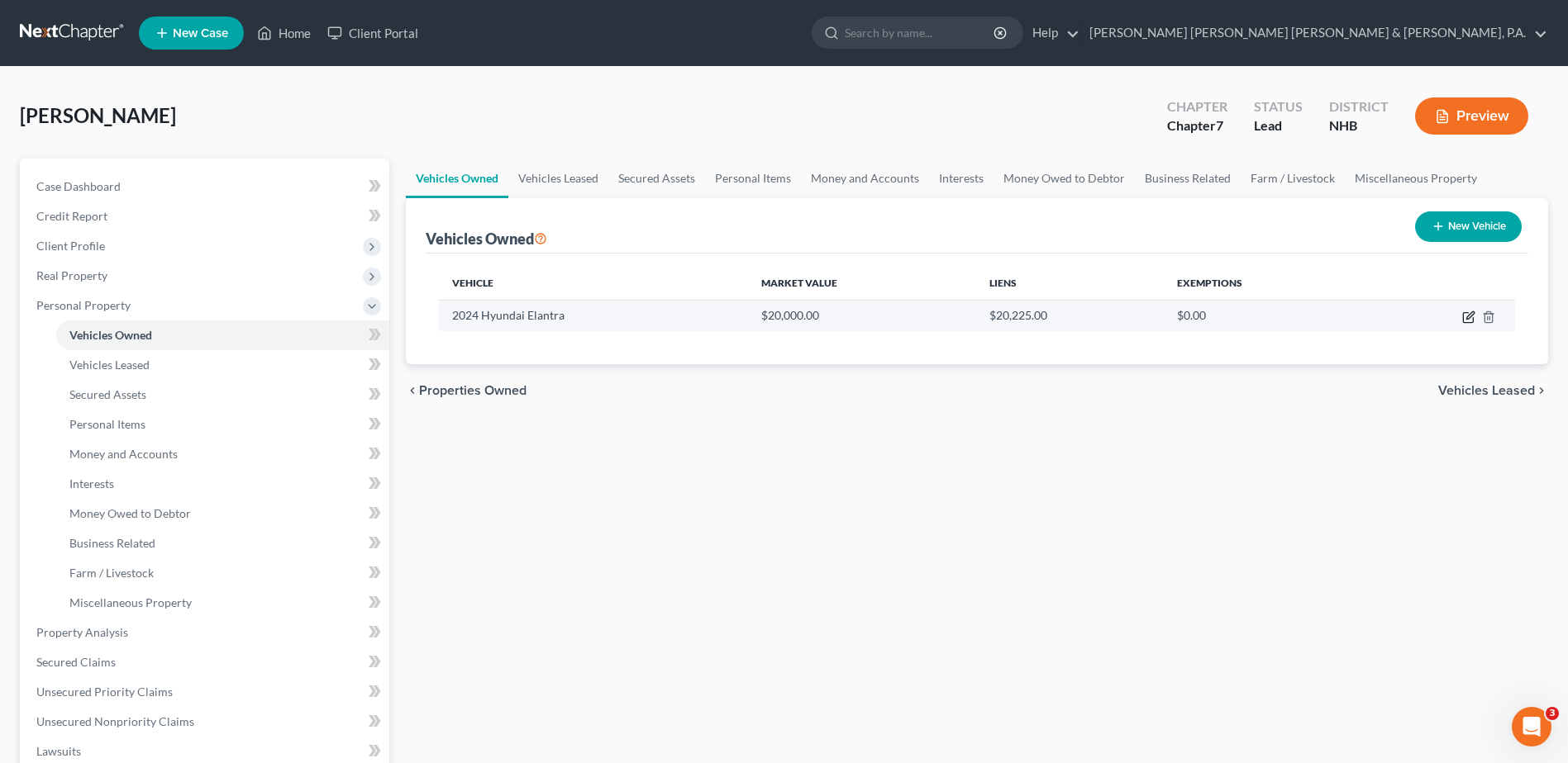
click at [1469, 315] on icon "button" at bounding box center [1469, 315] width 8 height 8
select select "0"
select select "2"
select select "0"
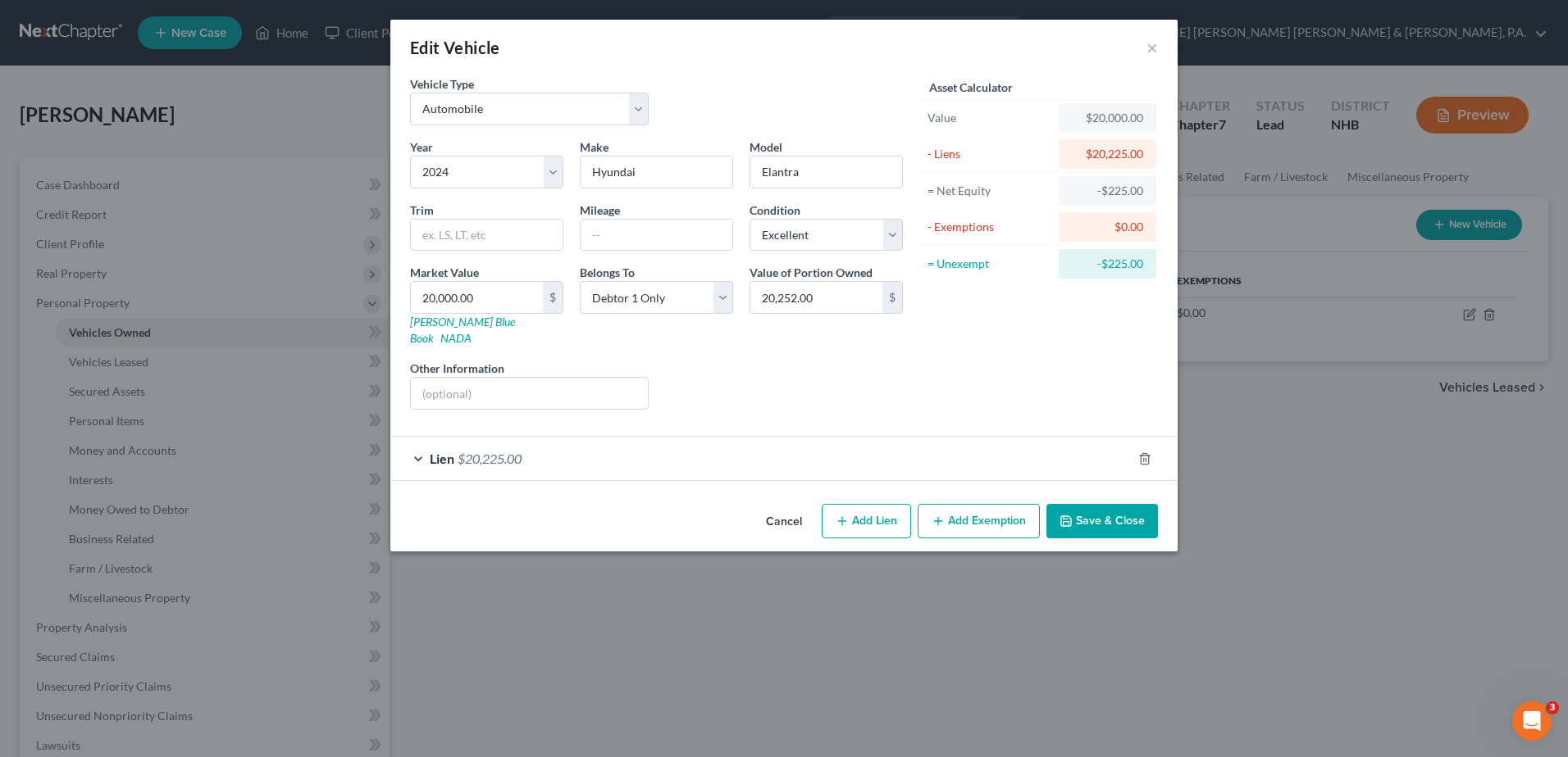
click at [1089, 504] on button "Save & Close" at bounding box center [1102, 521] width 112 height 34
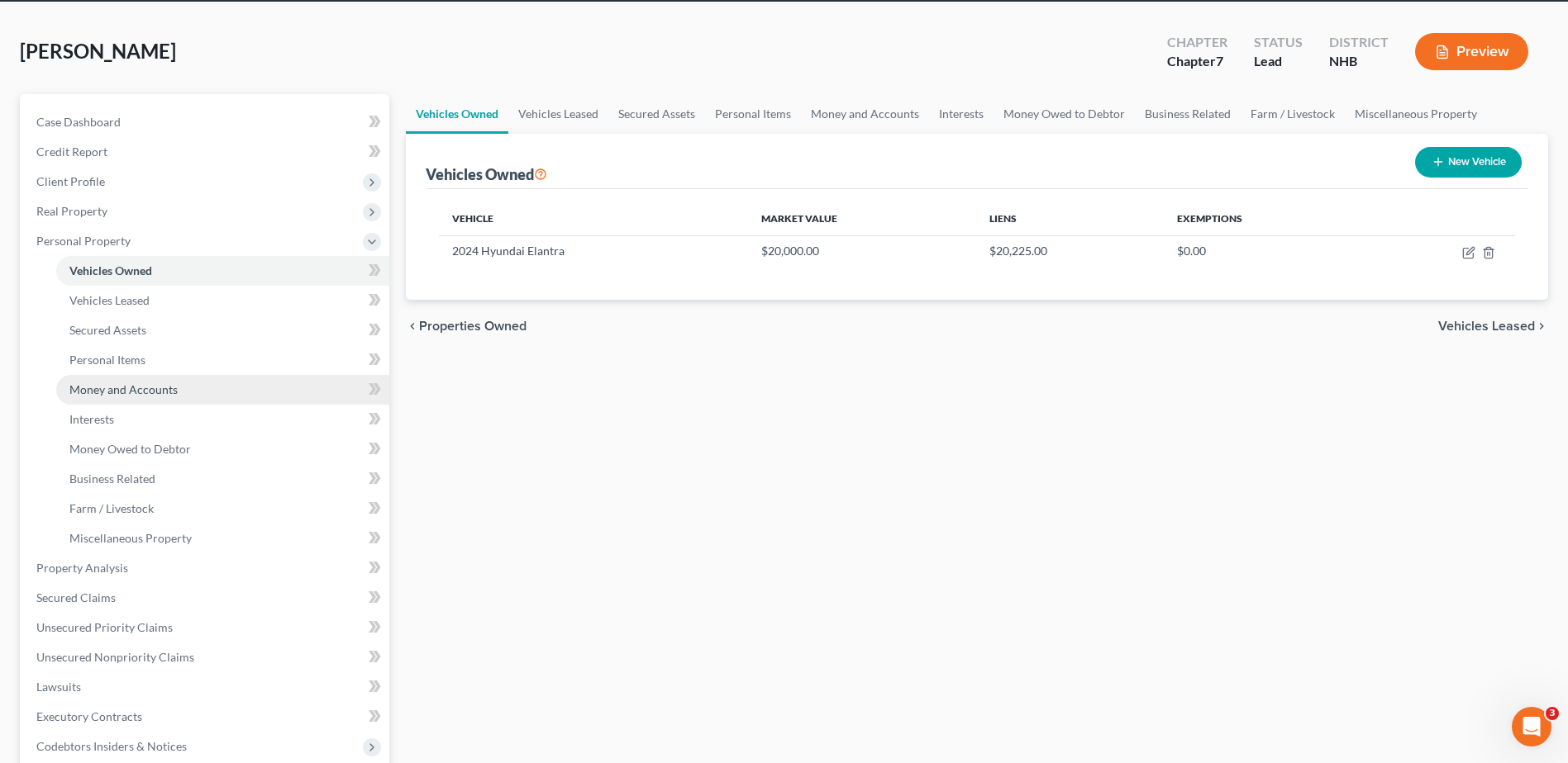
scroll to position [83, 0]
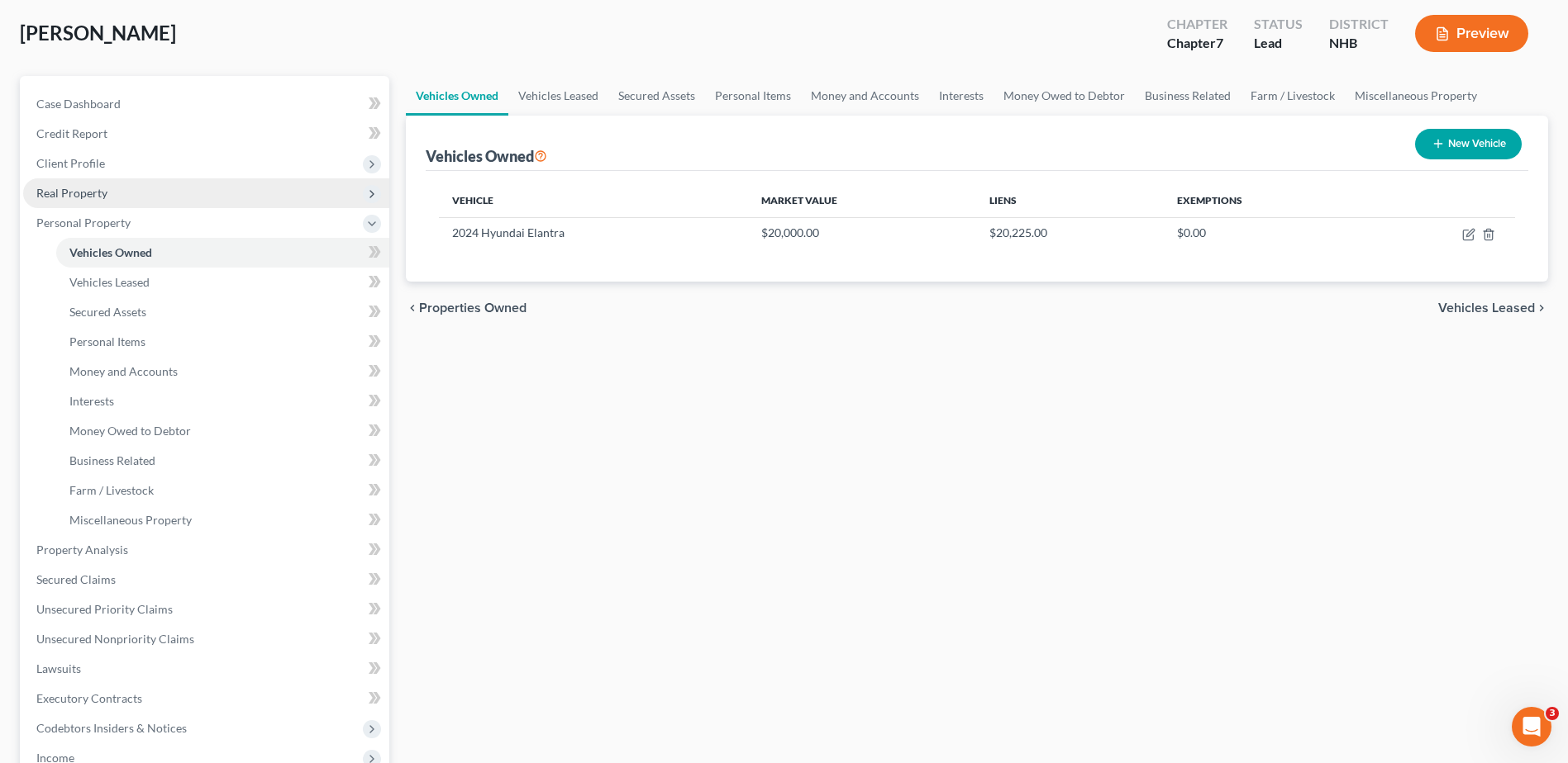
click at [85, 182] on span "Real Property" at bounding box center [207, 194] width 367 height 29
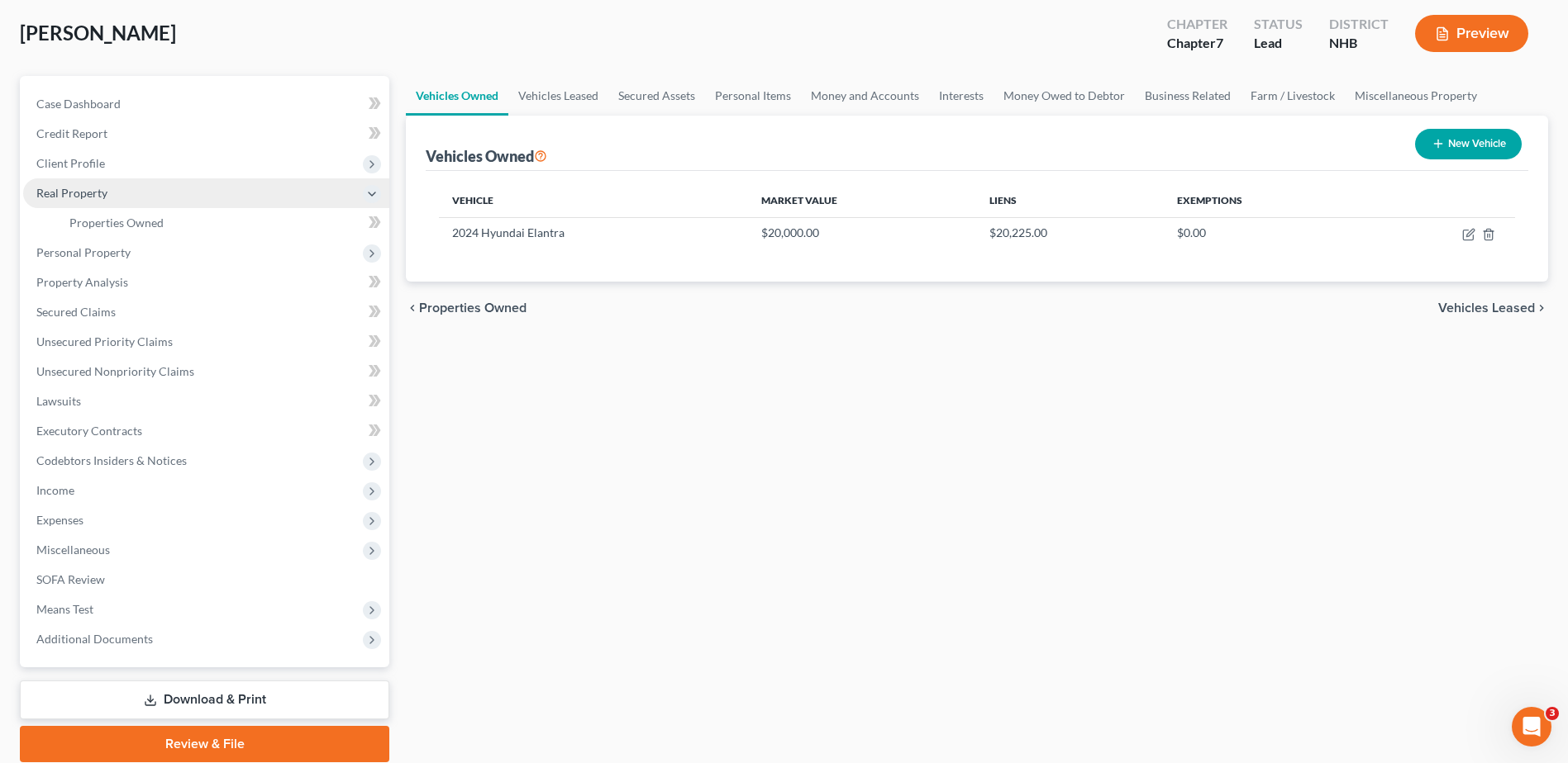
click at [373, 189] on icon at bounding box center [372, 194] width 13 height 13
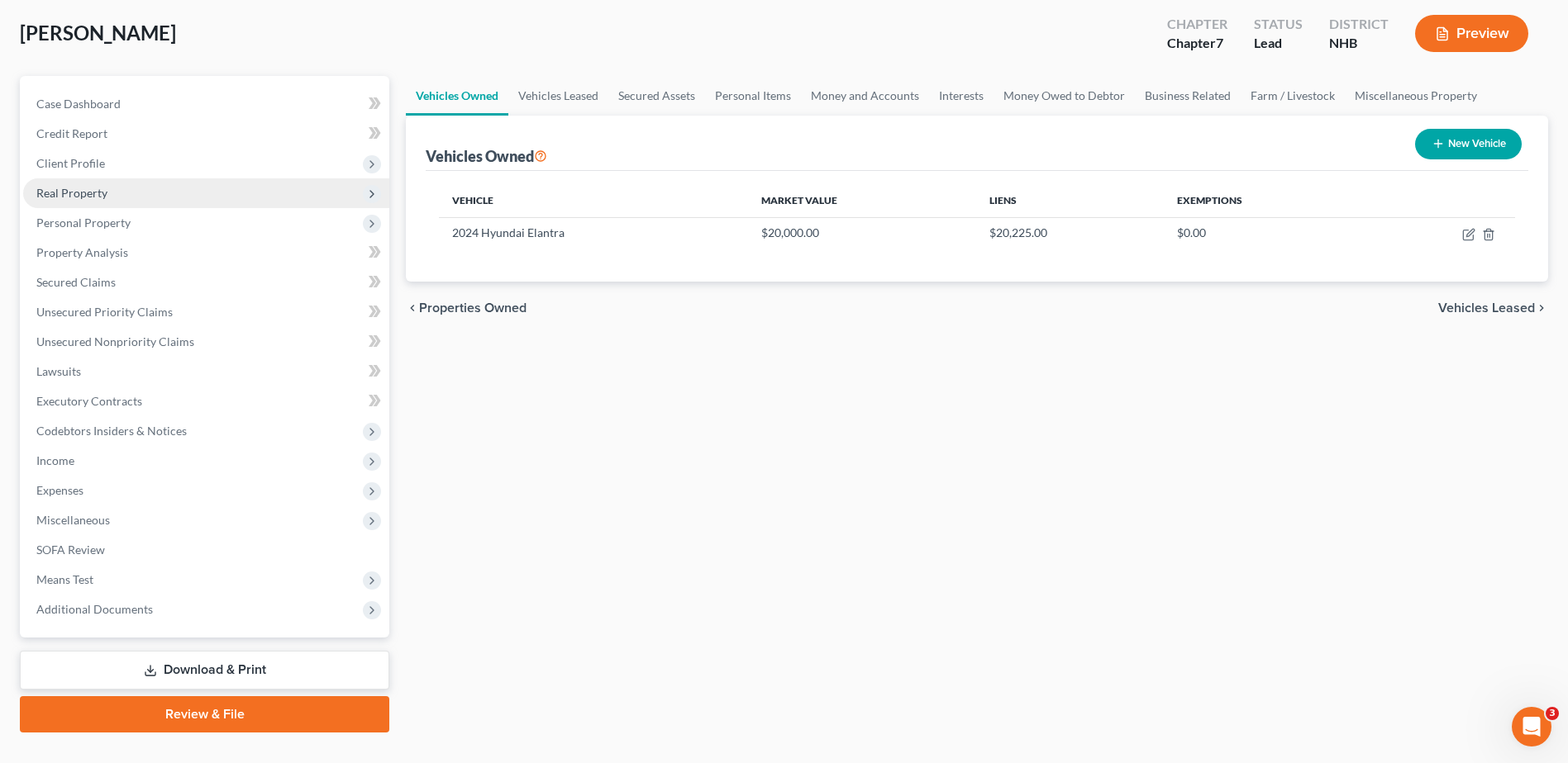
click at [373, 189] on icon at bounding box center [372, 194] width 13 height 13
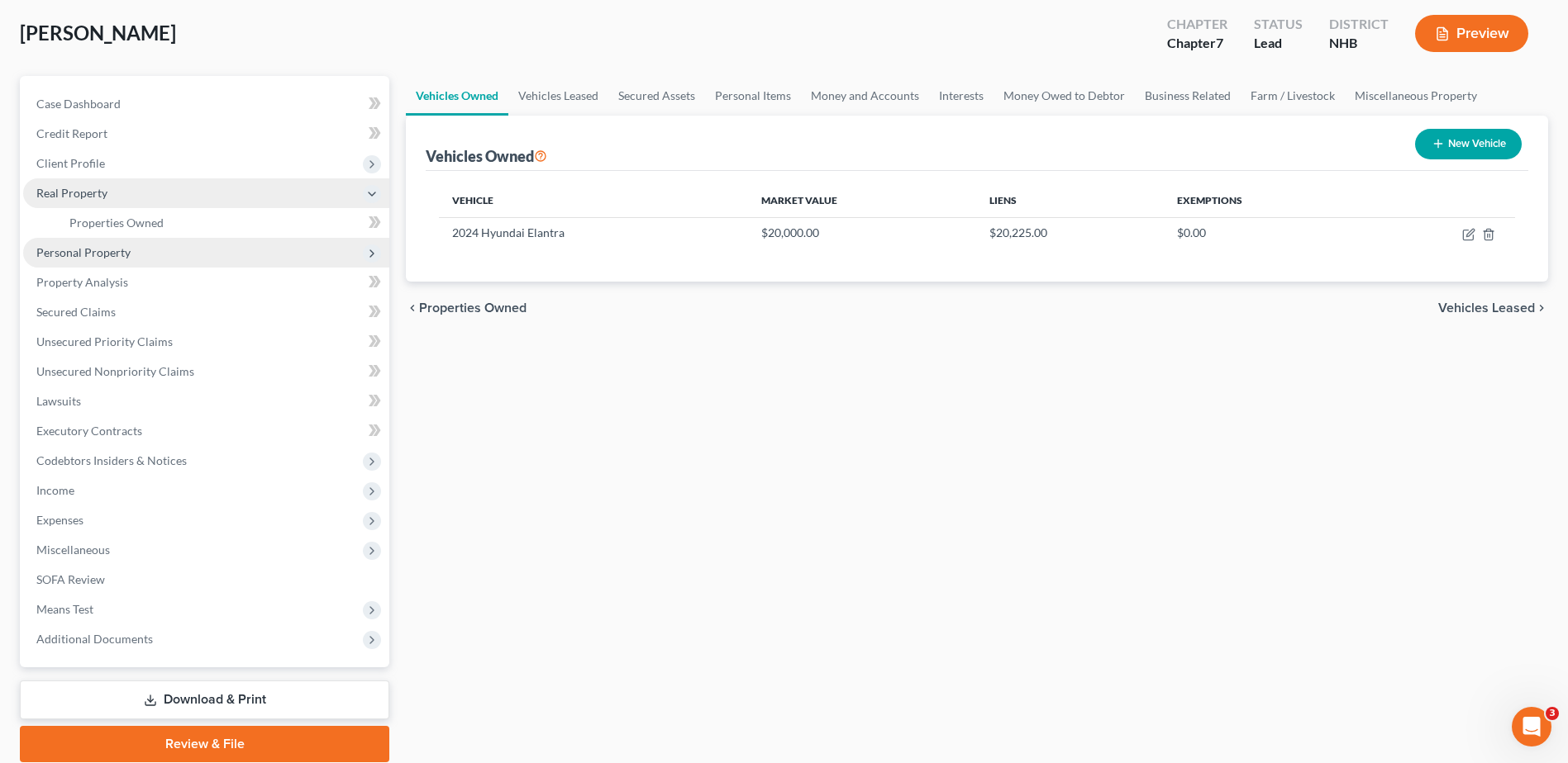
click at [154, 255] on span "Personal Property" at bounding box center [207, 252] width 367 height 29
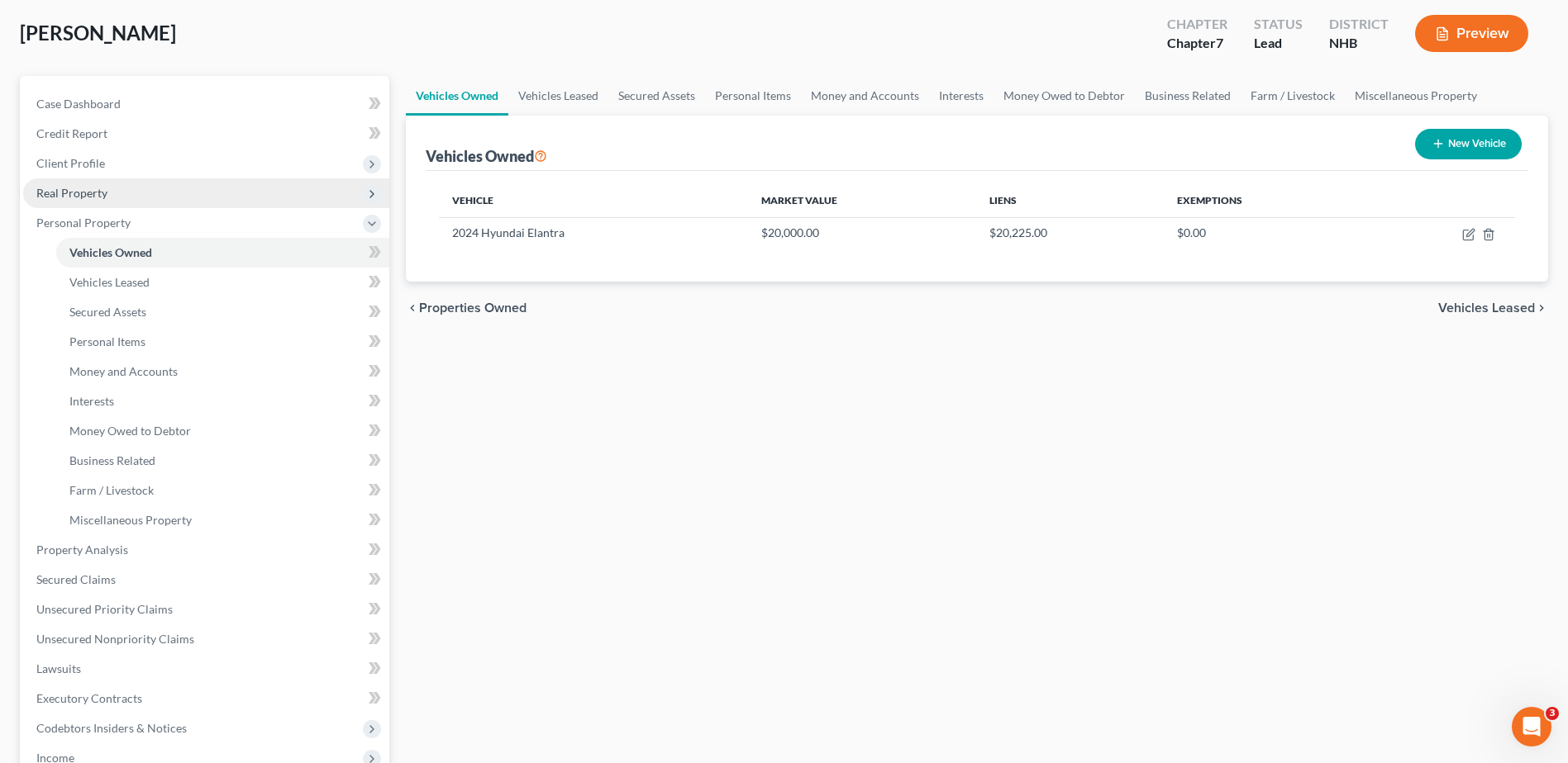
click at [71, 188] on span "Real Property" at bounding box center [72, 193] width 71 height 14
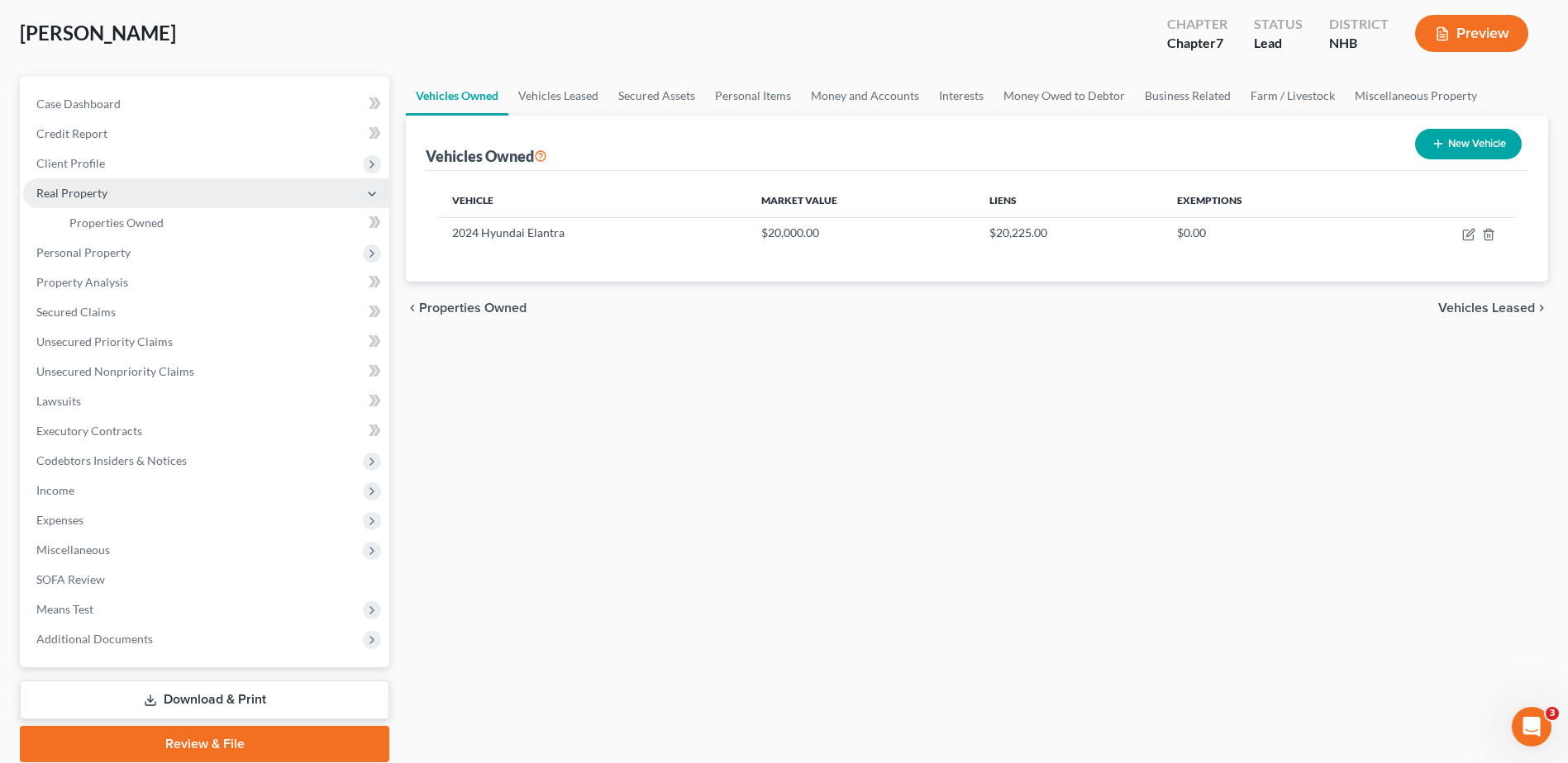
click at [376, 197] on icon at bounding box center [372, 194] width 13 height 13
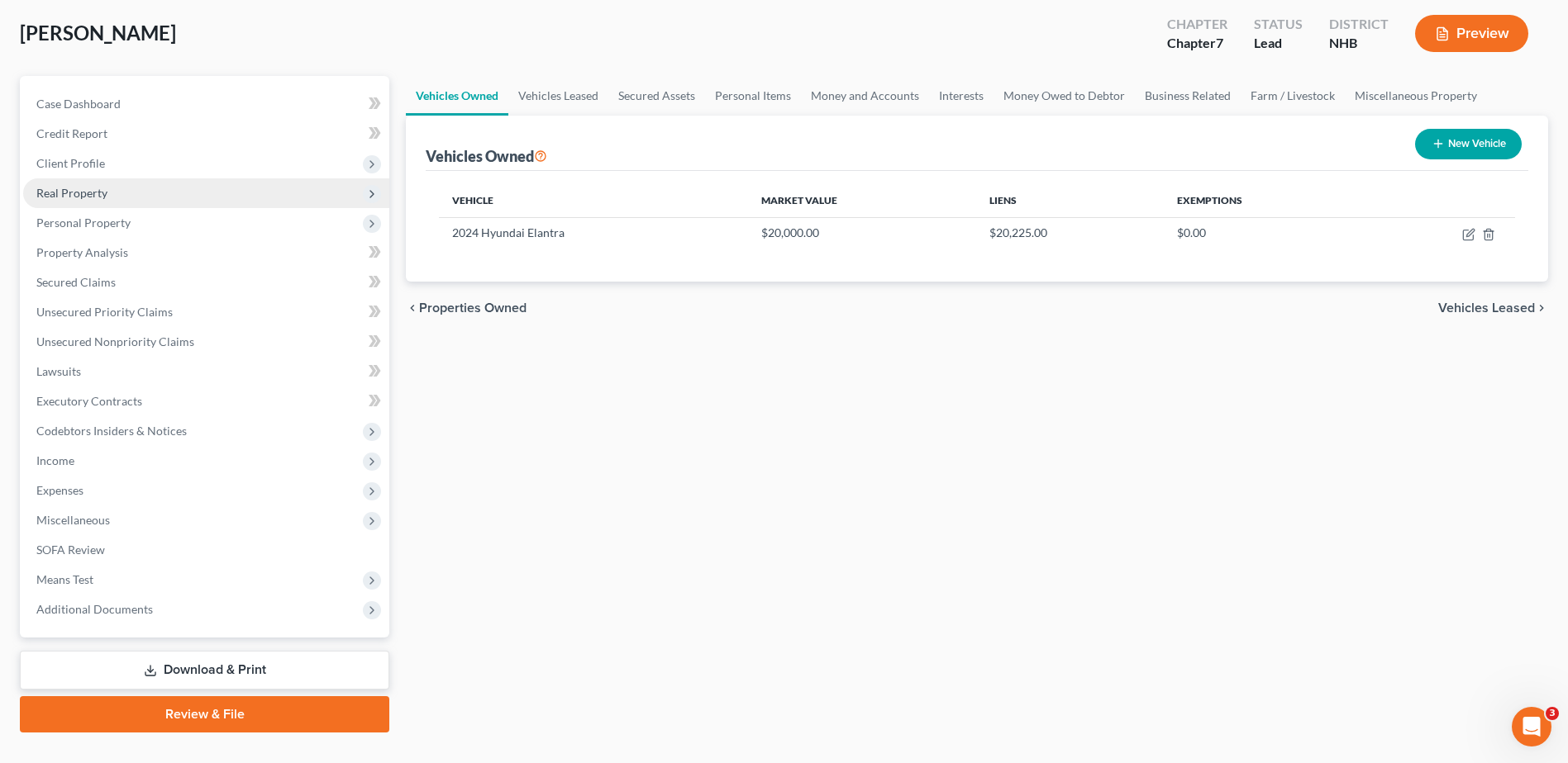
click at [376, 197] on icon at bounding box center [372, 194] width 13 height 13
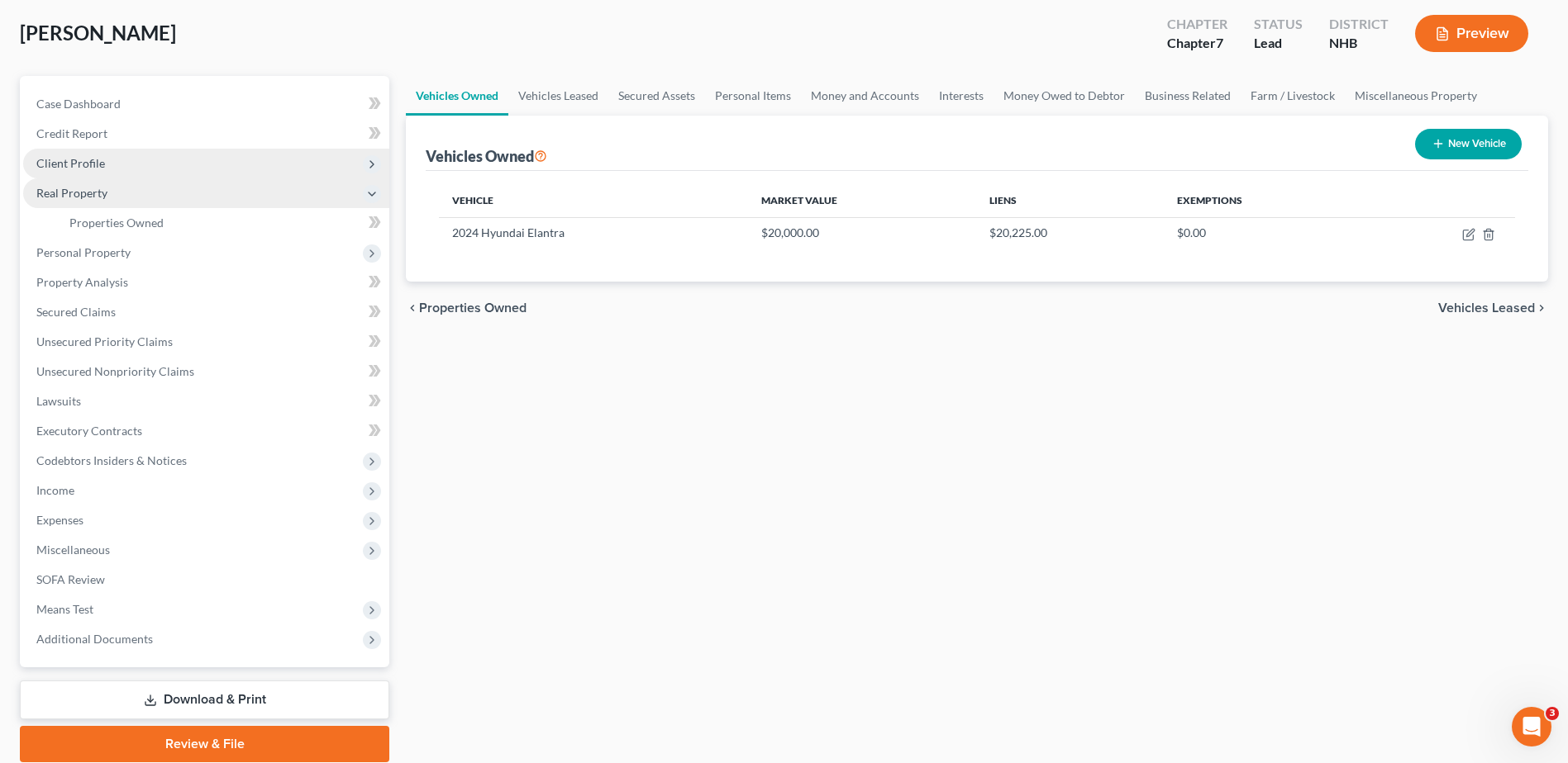
click at [371, 159] on icon at bounding box center [372, 164] width 13 height 13
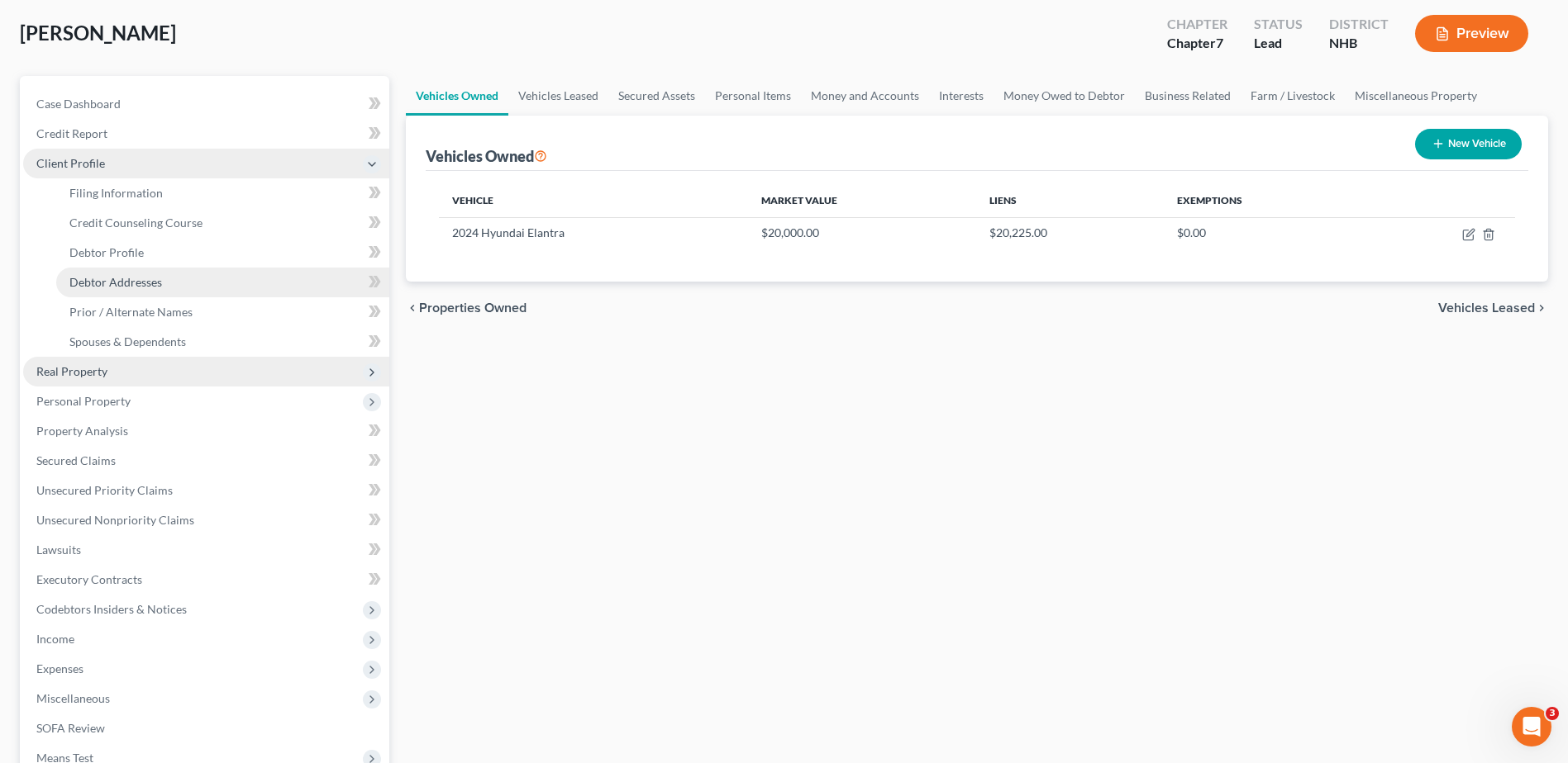
click at [176, 292] on link "Debtor Addresses" at bounding box center [222, 283] width 333 height 29
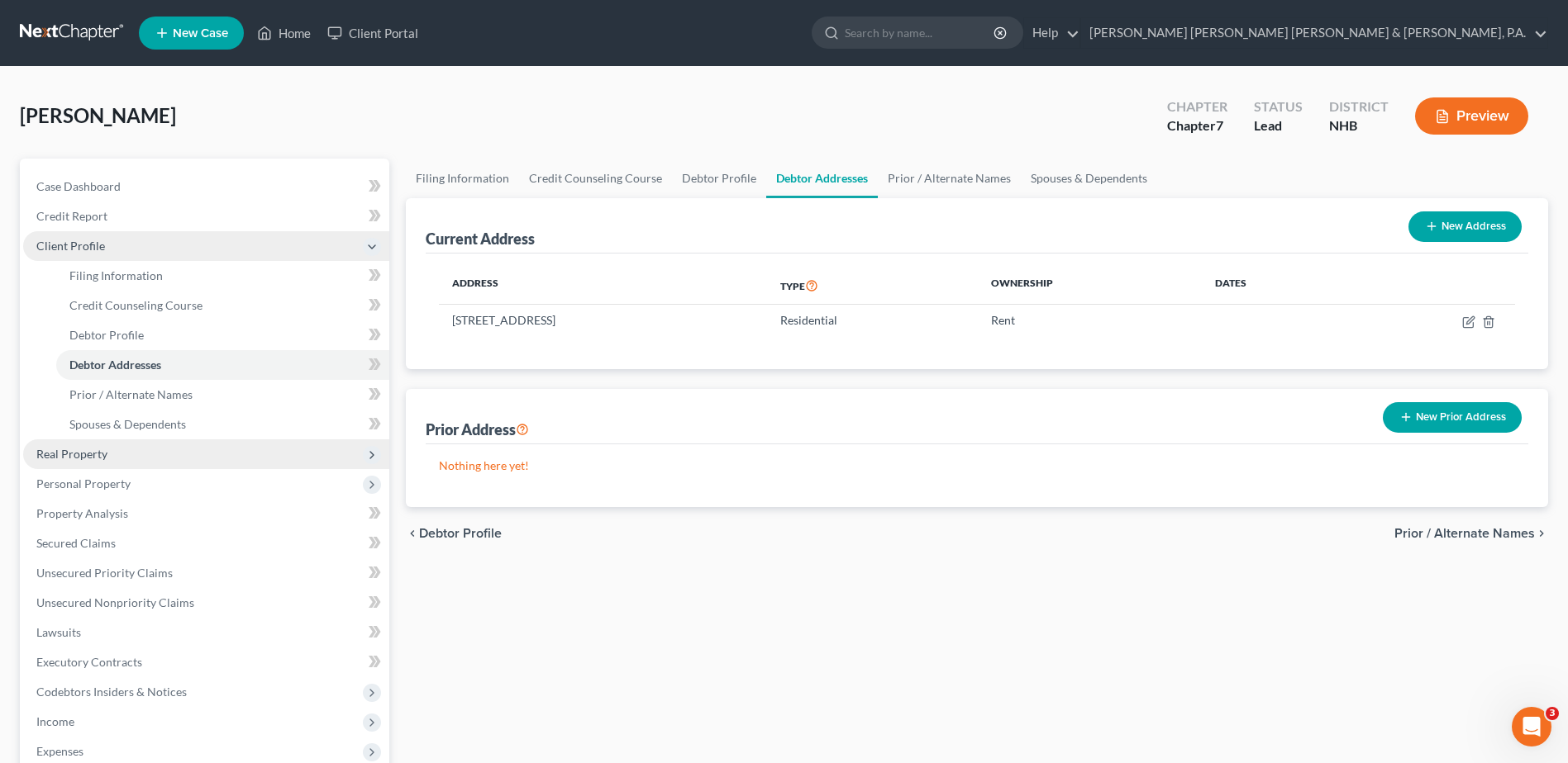
click at [379, 453] on icon at bounding box center [372, 455] width 13 height 13
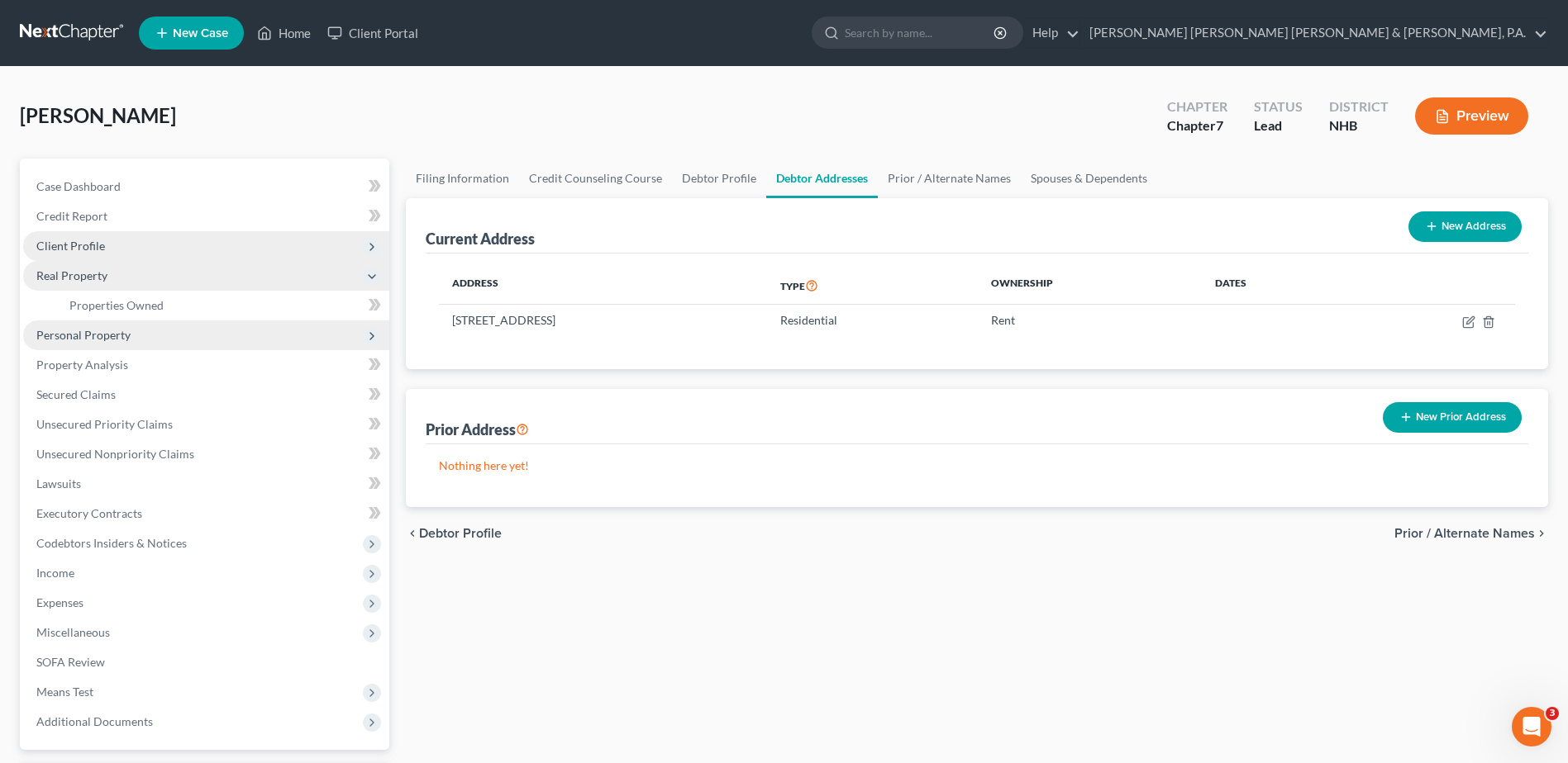
click at [86, 338] on span "Personal Property" at bounding box center [83, 335] width 94 height 14
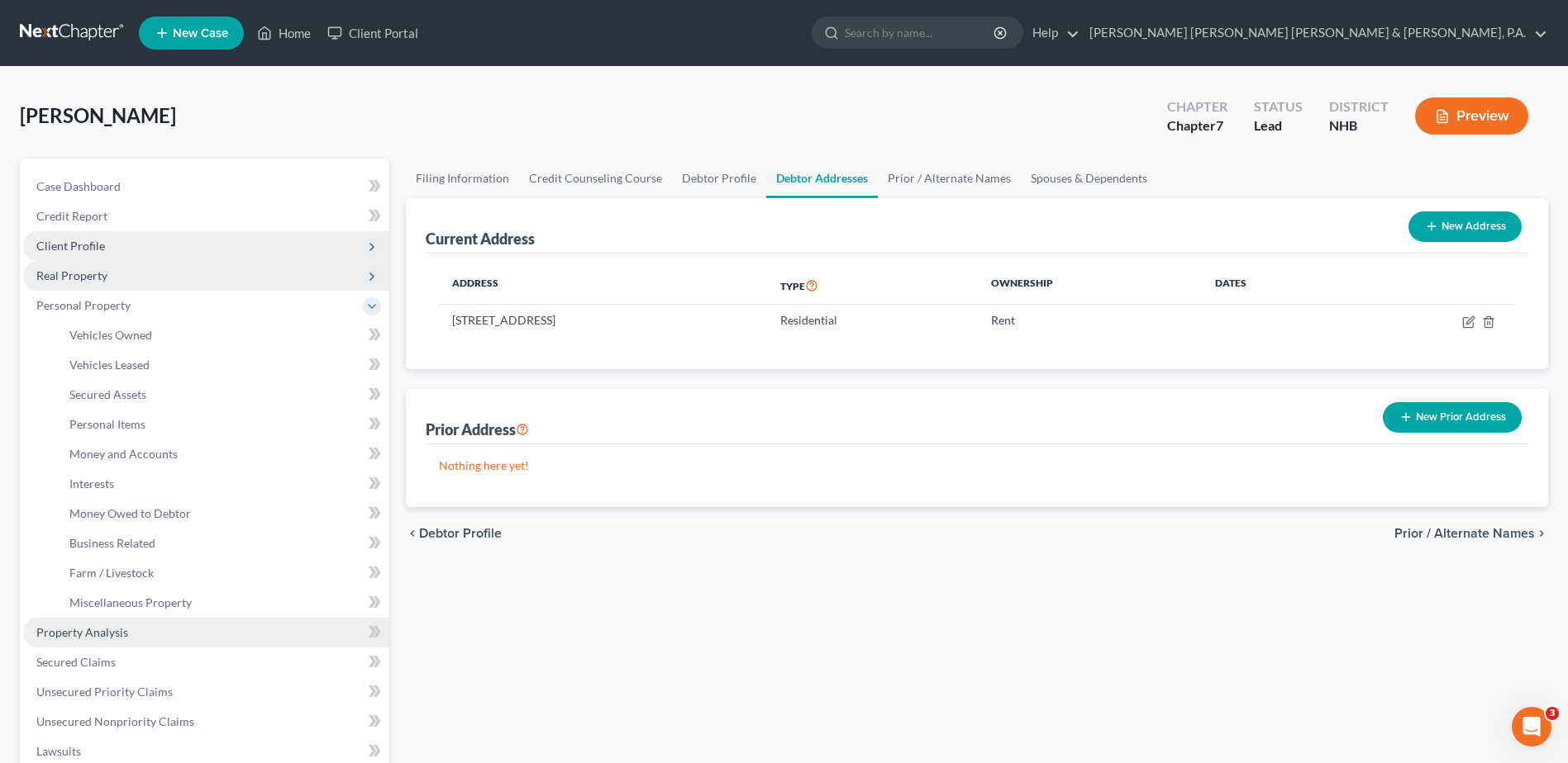
click at [134, 626] on link "Property Analysis" at bounding box center [207, 633] width 367 height 29
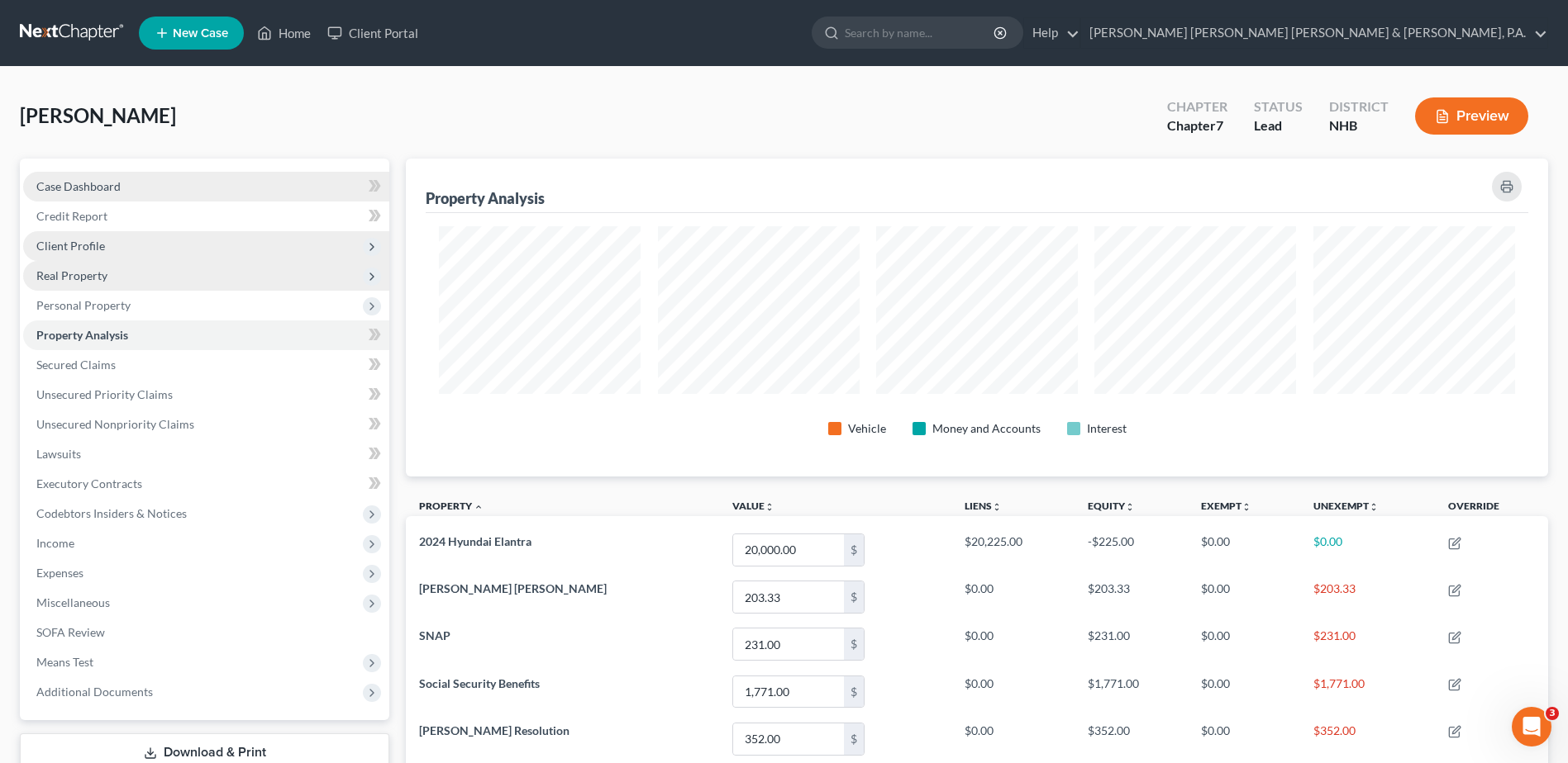
click at [97, 188] on span "Case Dashboard" at bounding box center [79, 186] width 85 height 14
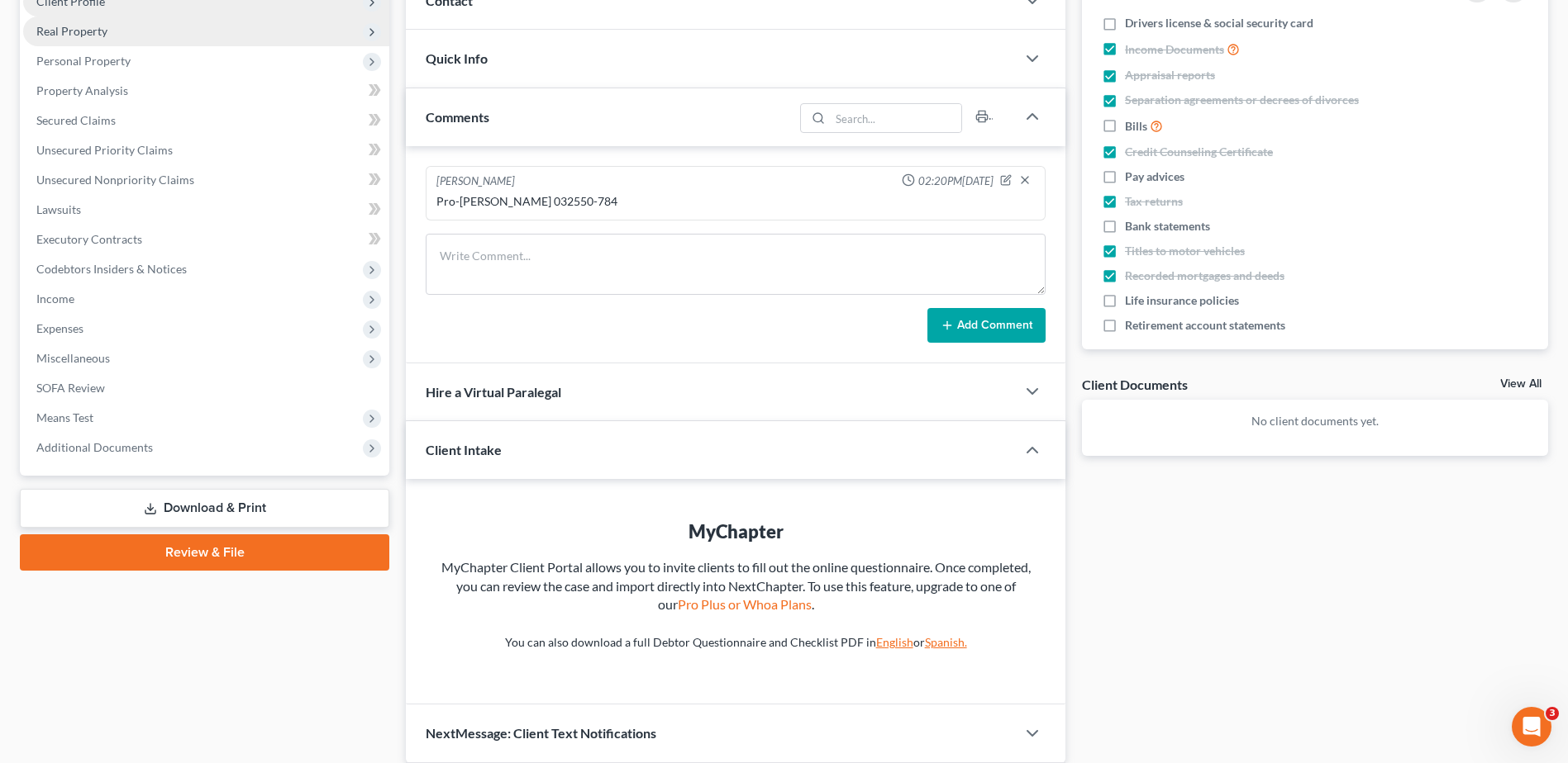
scroll to position [248, 0]
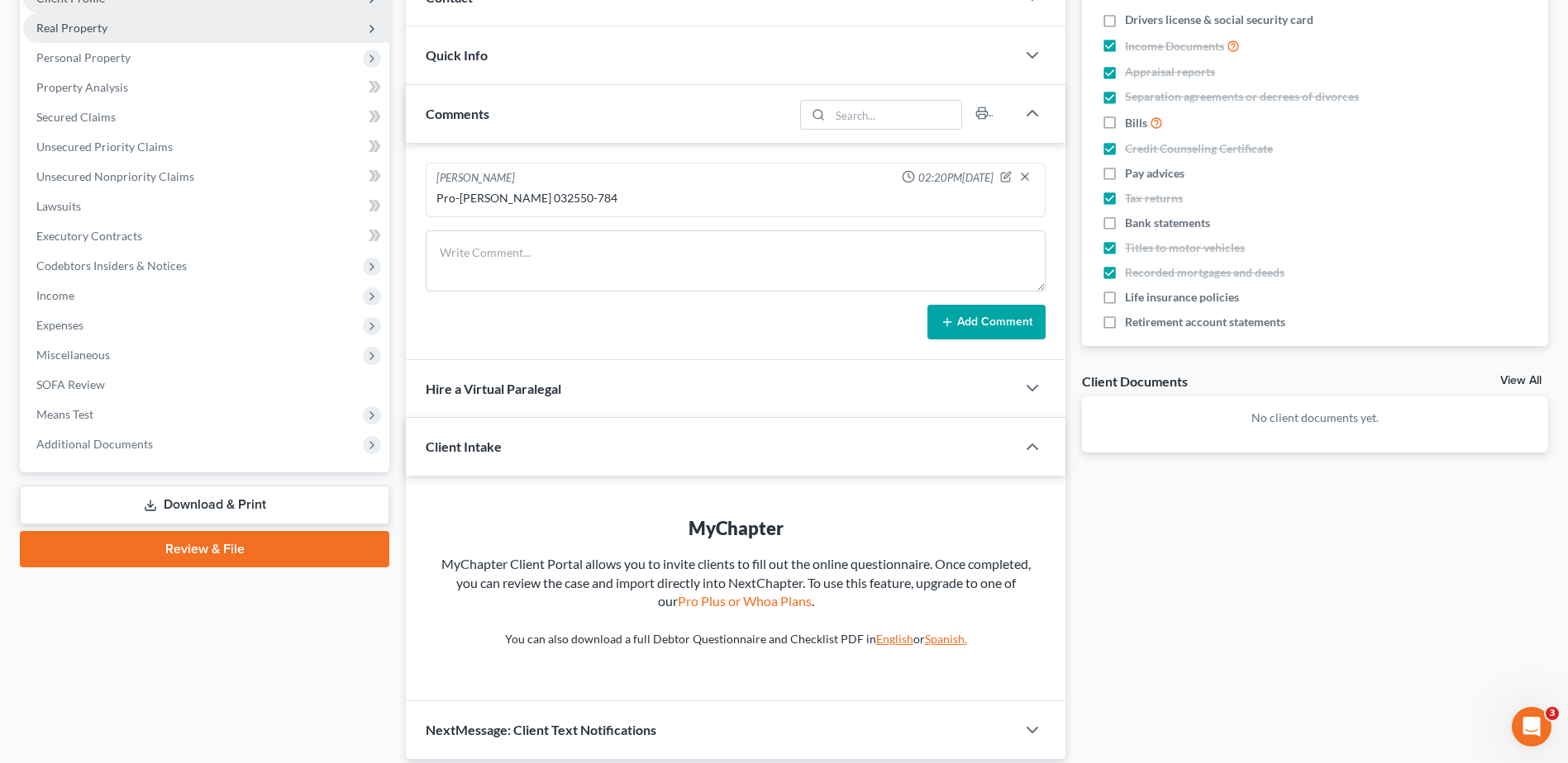
drag, startPoint x: 1345, startPoint y: 576, endPoint x: 1340, endPoint y: 555, distance: 21.6
click at [1345, 576] on div "Docs Tasks Events Fees Timer 53% Completed Nothing here yet! Drivers license & …" at bounding box center [1315, 335] width 482 height 849
click at [884, 640] on link "English" at bounding box center [894, 639] width 37 height 14
drag, startPoint x: 230, startPoint y: 658, endPoint x: 621, endPoint y: 694, distance: 392.7
click at [248, 664] on div "Case Dashboard Payments Invoices Payments Payments Credit Report Client Profile" at bounding box center [204, 335] width 386 height 849
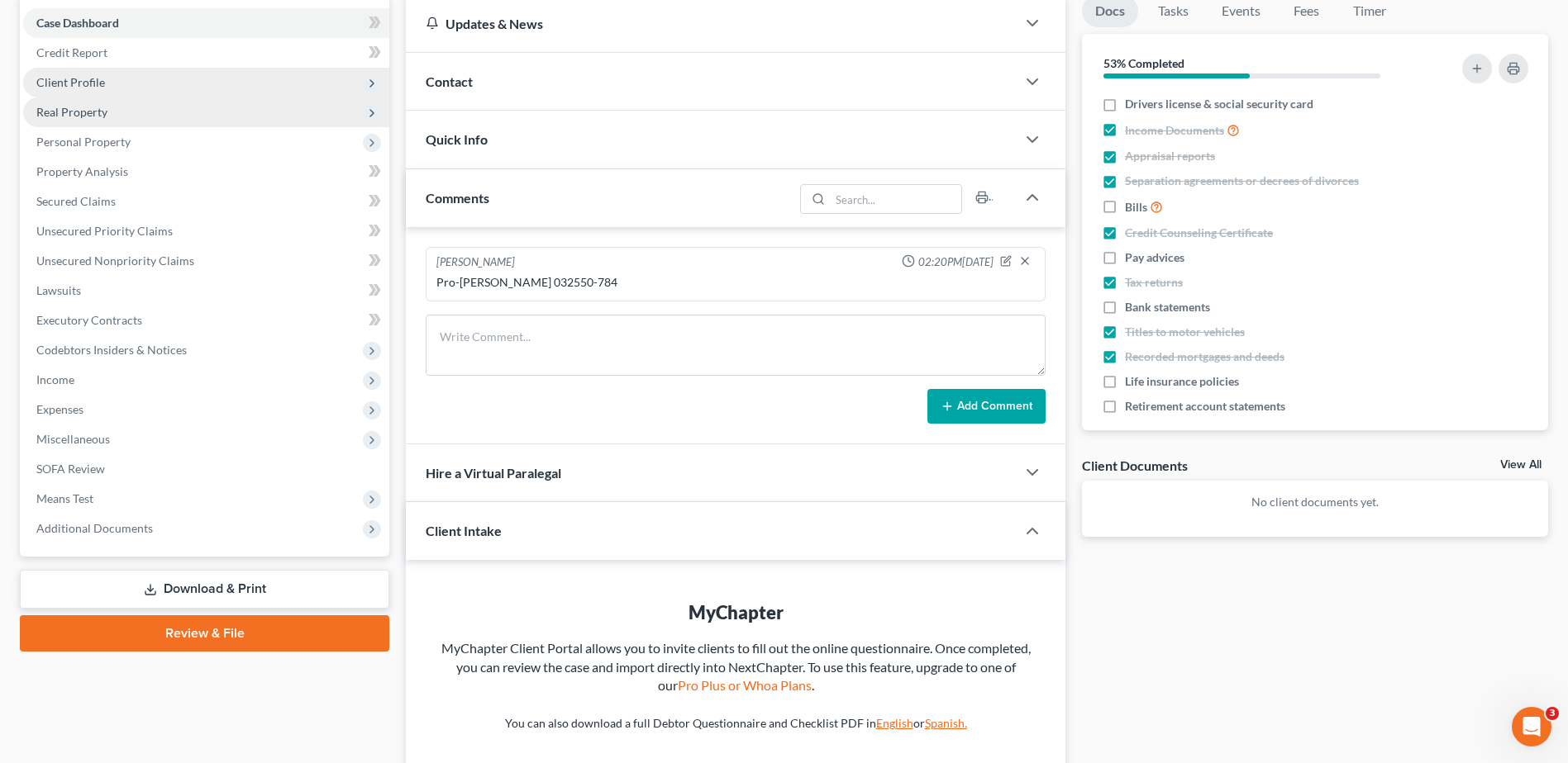
scroll to position [308, 0]
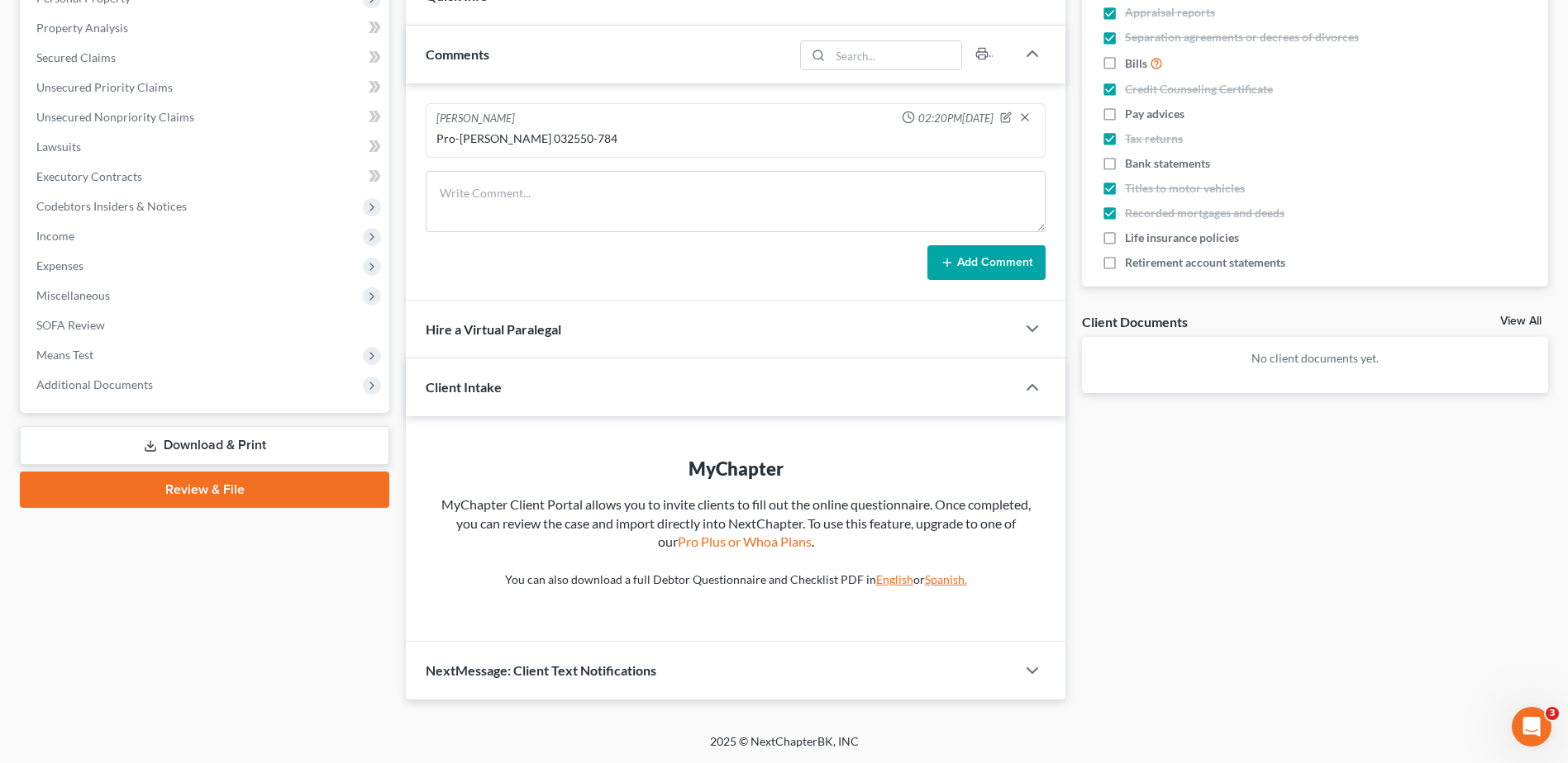
click at [888, 581] on link "English" at bounding box center [894, 580] width 37 height 14
